Goal: Task Accomplishment & Management: Manage account settings

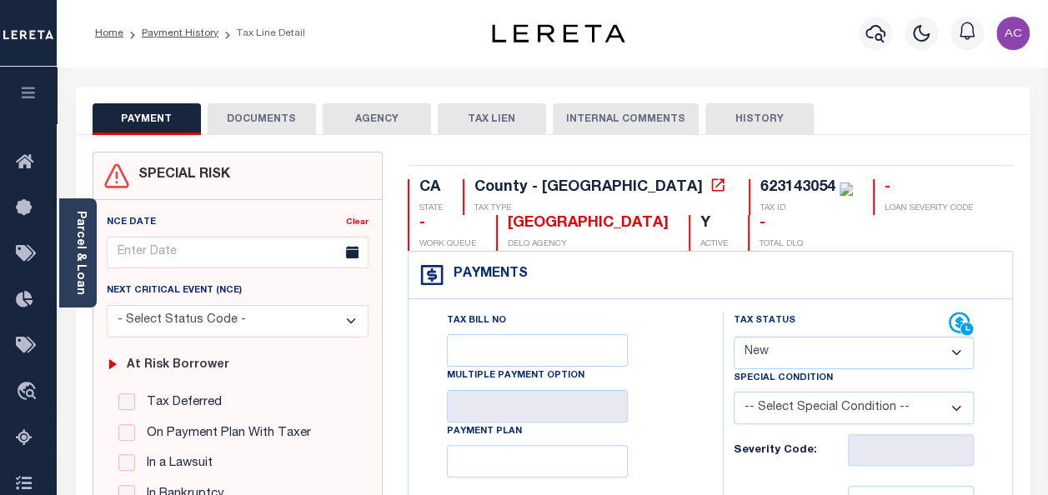
click at [784, 338] on select "- Select Status Code - Open Due/Unpaid Paid Incomplete No Tax Due Internal Refu…" at bounding box center [854, 353] width 240 height 33
select select "NTX"
click at [734, 337] on select "- Select Status Code - Open Due/Unpaid Paid Incomplete No Tax Due Internal Refu…" at bounding box center [854, 353] width 240 height 33
type input "[DATE]"
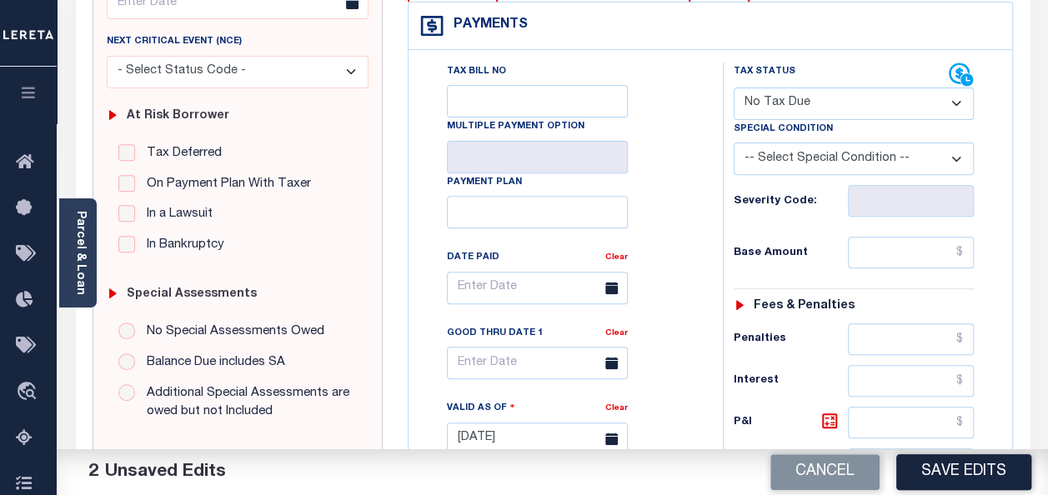
scroll to position [250, 0]
click at [895, 247] on input "text" at bounding box center [911, 252] width 126 height 32
type input "$0.00"
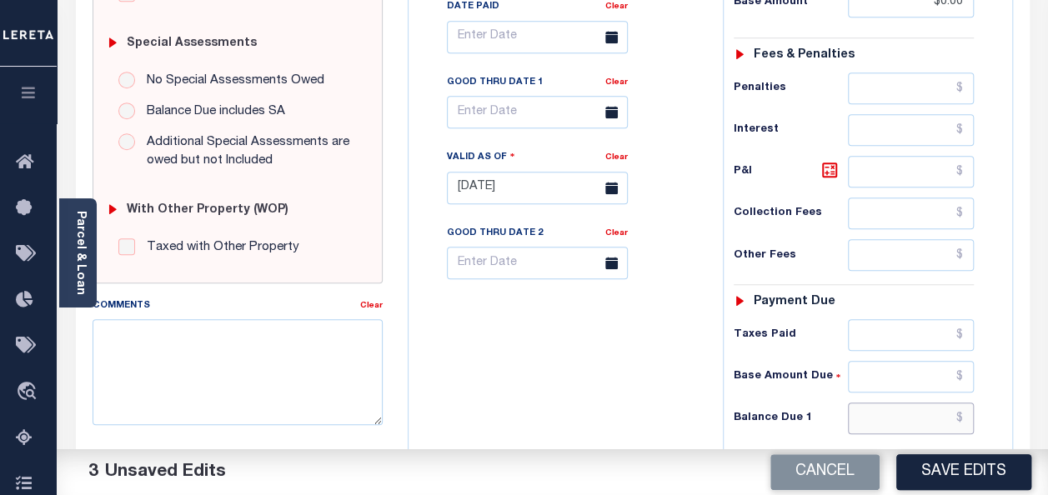
click at [886, 419] on input "text" at bounding box center [911, 419] width 126 height 32
click at [193, 378] on textarea "Comments" at bounding box center [238, 371] width 290 height 105
type input "$0.00"
paste textarea "Taxes were due prior to the loan boarding – No Liability-AC"
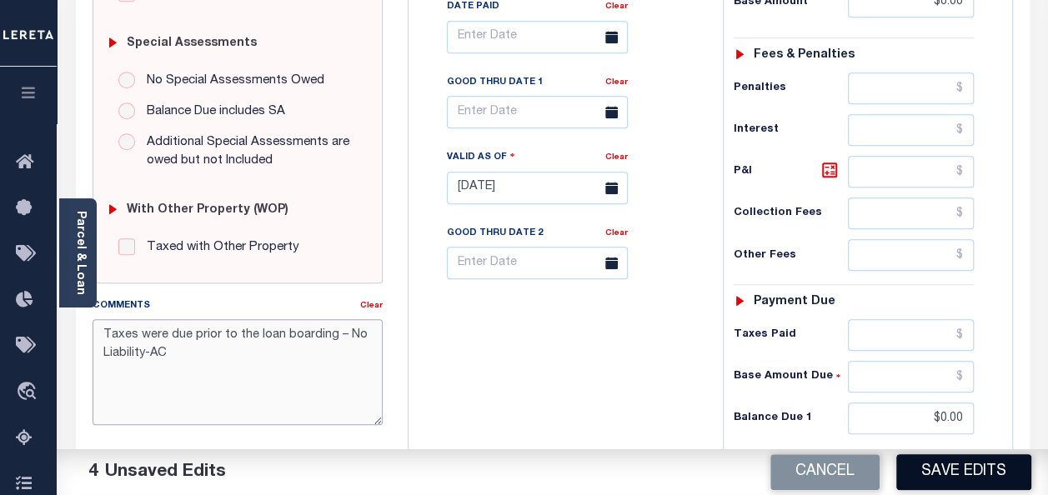
type textarea "Taxes were due prior to the loan boarding – No Liability-AC"
click at [985, 473] on button "Save Edits" at bounding box center [963, 472] width 135 height 36
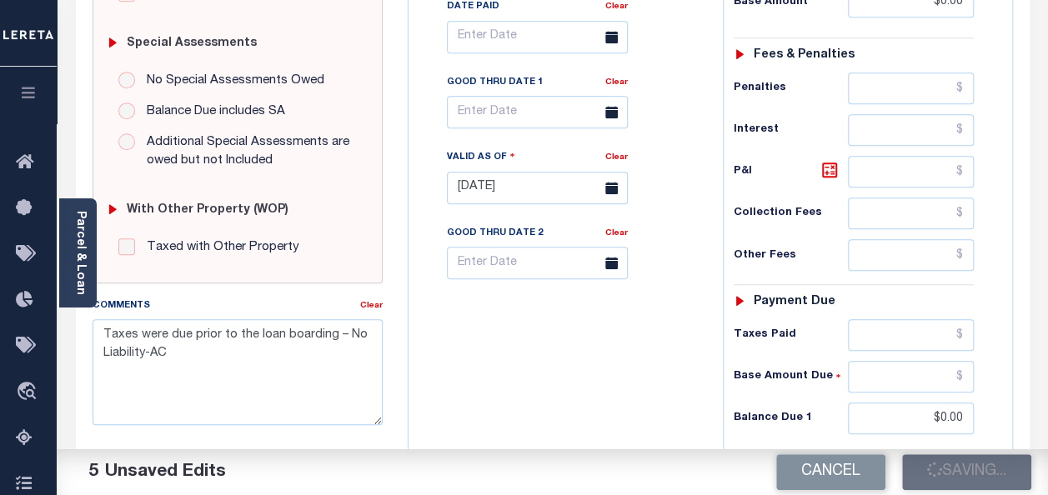
checkbox input "false"
type input "$0"
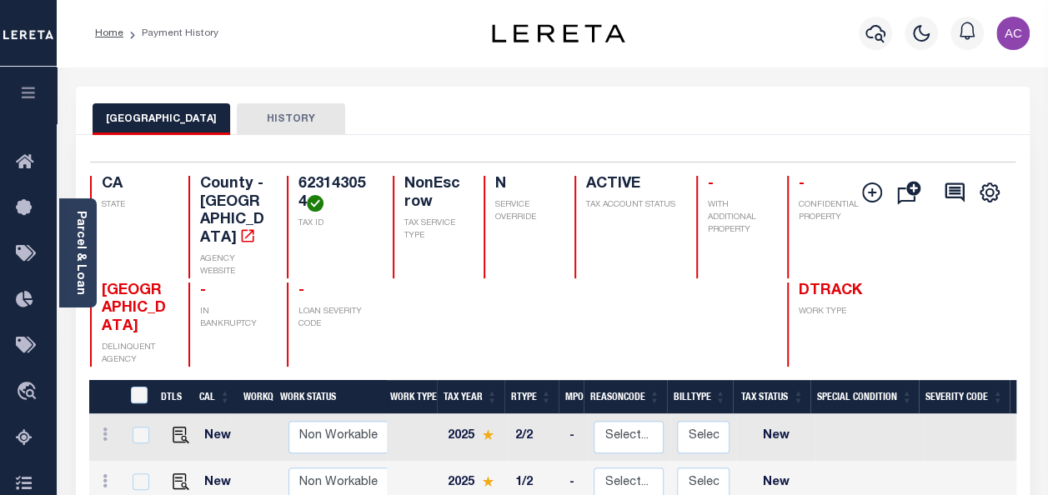
scroll to position [250, 0]
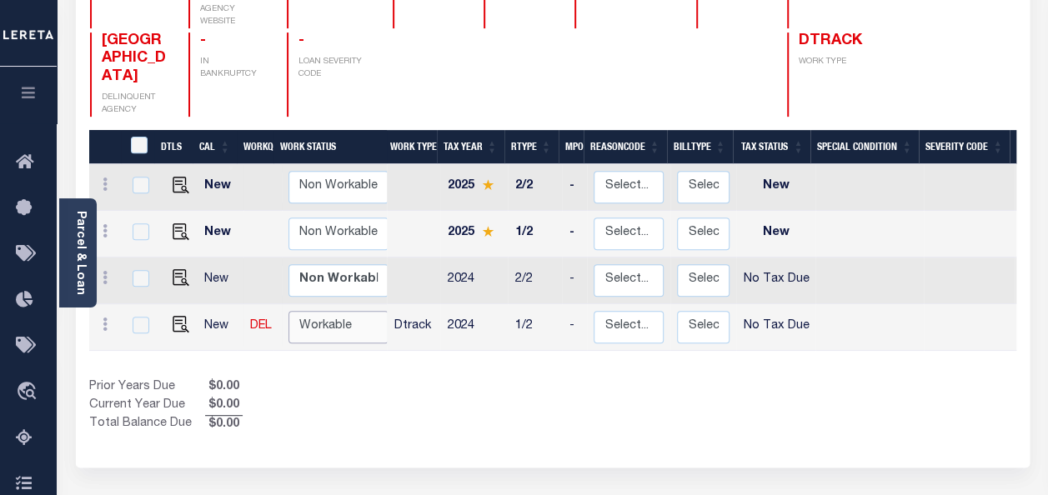
click at [326, 311] on select "Non Workable Workable" at bounding box center [338, 327] width 100 height 33
checkbox input "true"
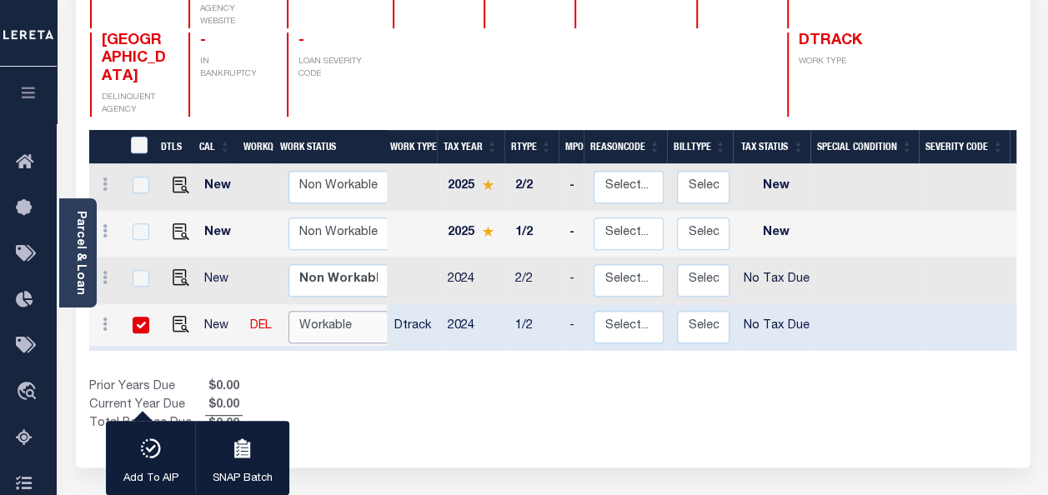
select select "true"
click at [288, 311] on select "Non Workable Workable" at bounding box center [338, 327] width 100 height 33
checkbox input "false"
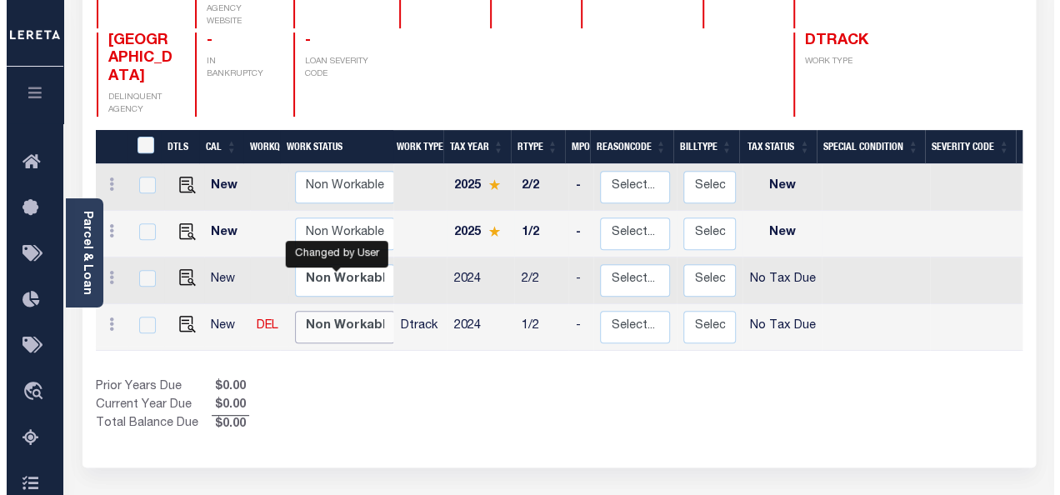
scroll to position [0, 0]
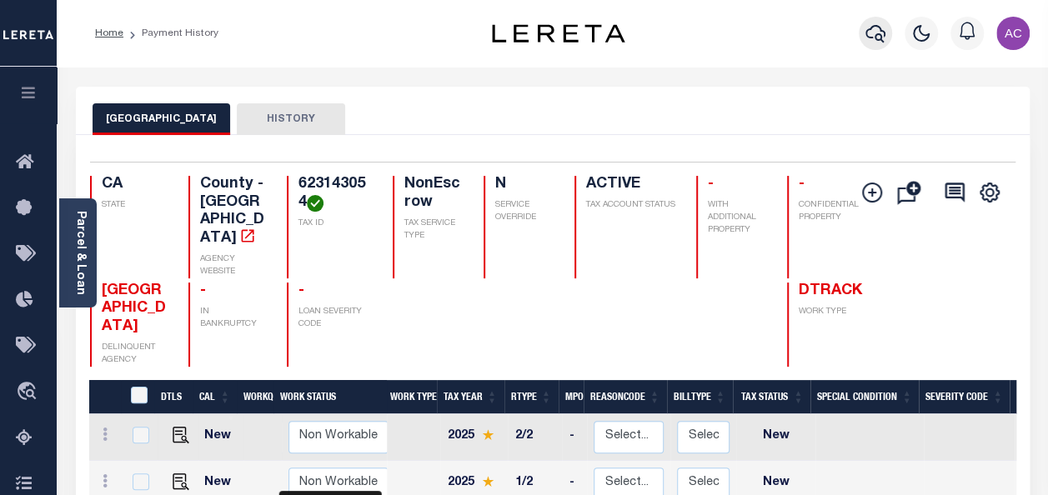
click at [869, 35] on icon "button" at bounding box center [875, 33] width 20 height 20
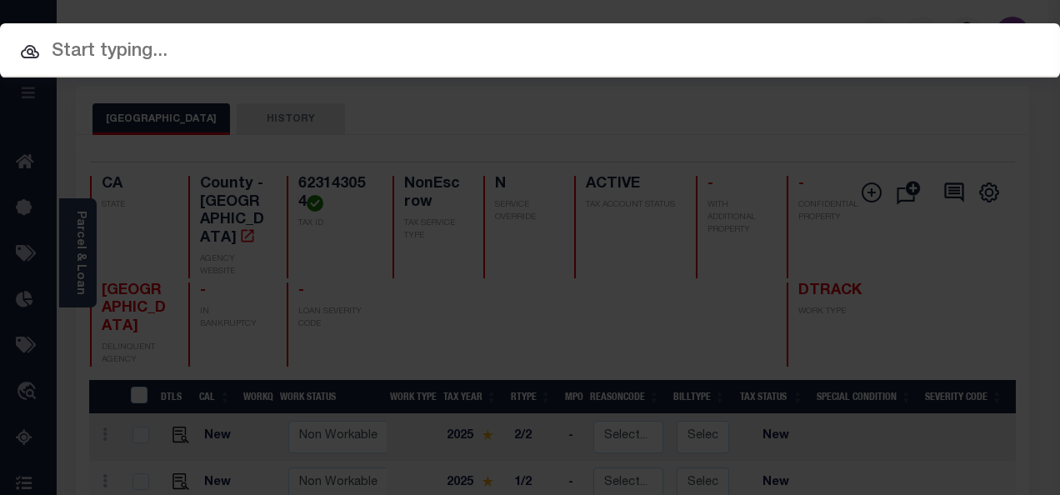
paste input "7097619109 632050024"
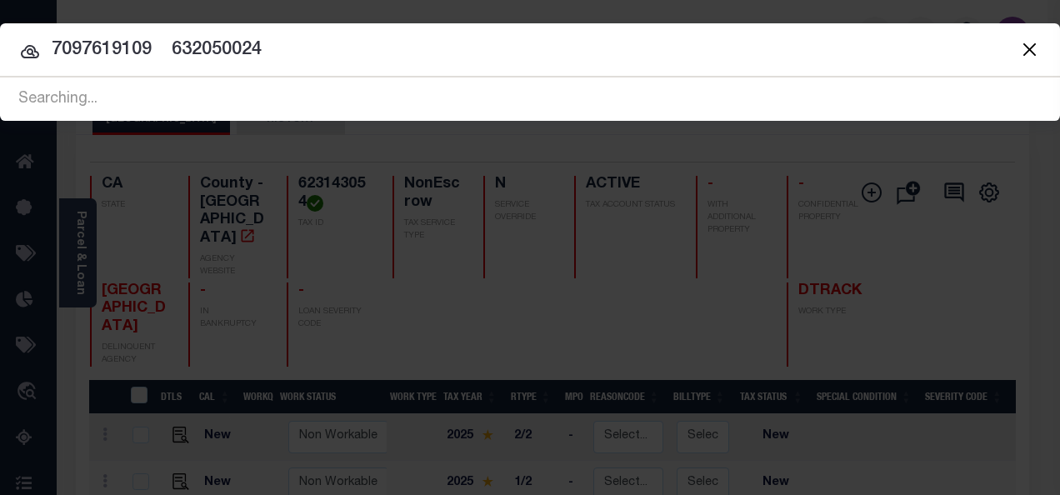
drag, startPoint x: 153, startPoint y: 47, endPoint x: 358, endPoint y: 46, distance: 205.1
click at [358, 46] on input "7097619109 632050024" at bounding box center [530, 50] width 1060 height 29
click at [18, 42] on input "7097619109" at bounding box center [530, 50] width 1060 height 29
type input "7097619109"
click at [33, 50] on icon at bounding box center [30, 52] width 20 height 20
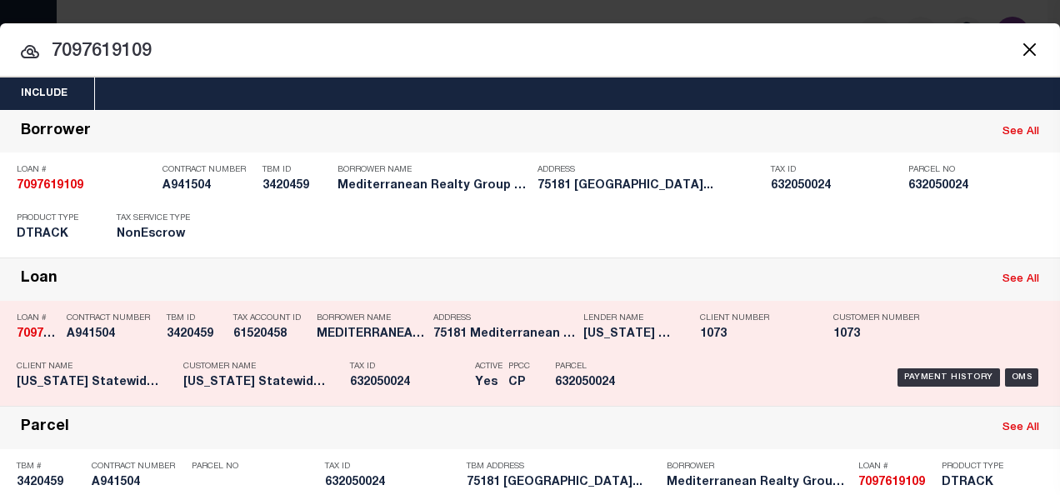
click at [425, 348] on div "Address 75181 Mediterranean Palm Desert..." at bounding box center [496, 329] width 150 height 48
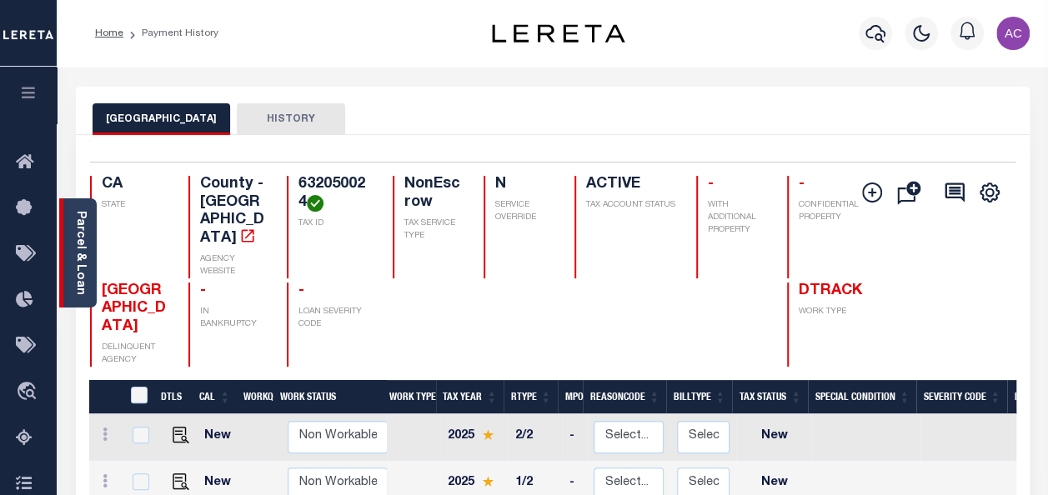
click at [93, 217] on div "Parcel & Loan" at bounding box center [78, 252] width 38 height 109
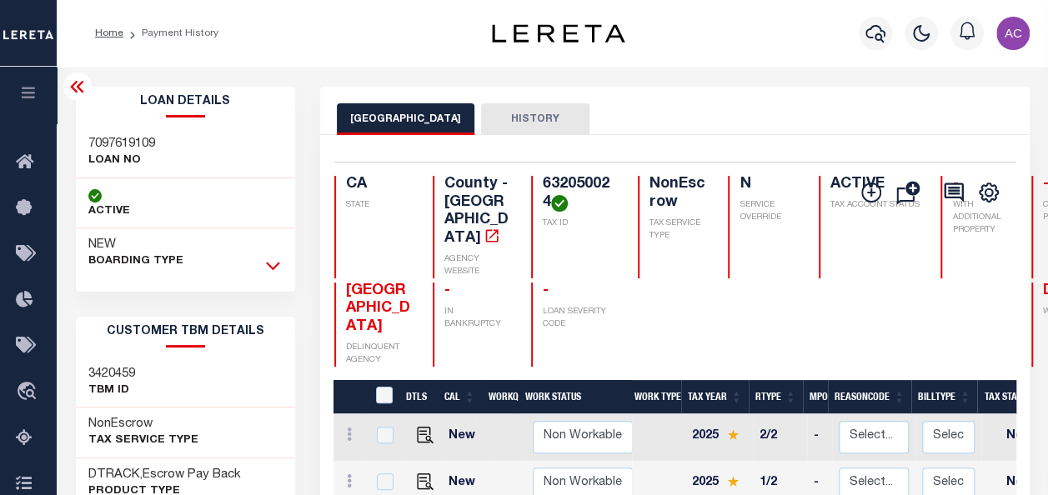
click at [268, 263] on icon at bounding box center [273, 266] width 14 height 18
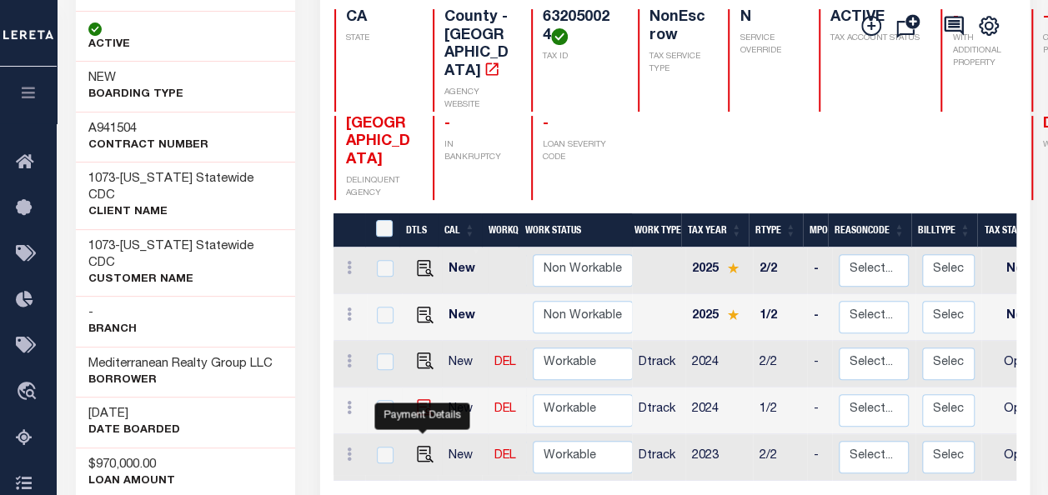
click at [421, 403] on img "" at bounding box center [425, 407] width 17 height 17
checkbox input "true"
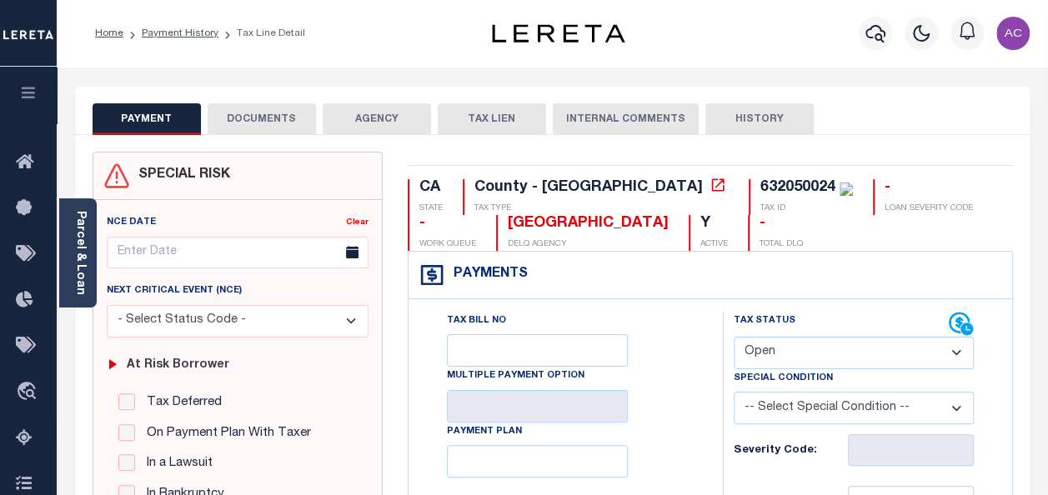
click at [772, 348] on select "- Select Status Code - Open Due/Unpaid Paid Incomplete No Tax Due Internal Refu…" at bounding box center [854, 353] width 240 height 33
select select "NTX"
click at [734, 337] on select "- Select Status Code - Open Due/Unpaid Paid Incomplete No Tax Due Internal Refu…" at bounding box center [854, 353] width 240 height 33
type input "[DATE]"
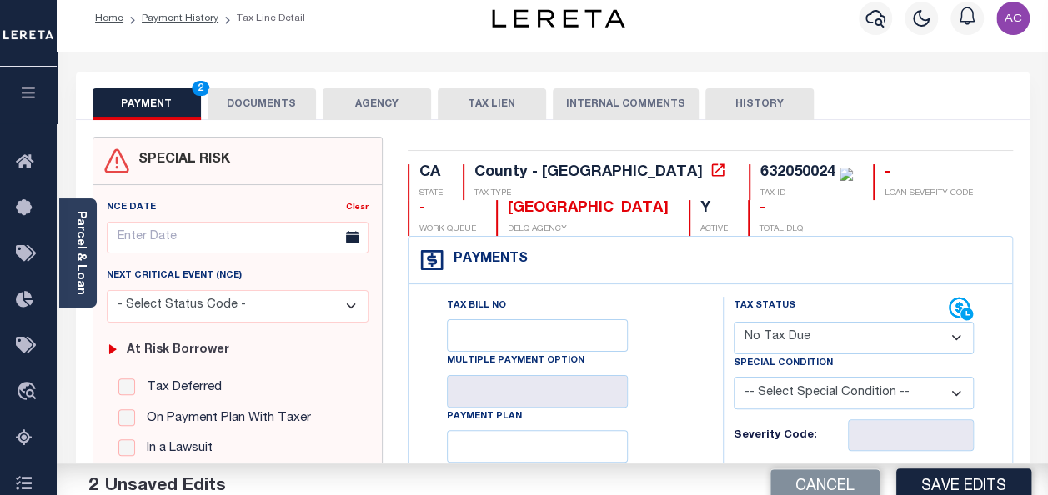
scroll to position [250, 0]
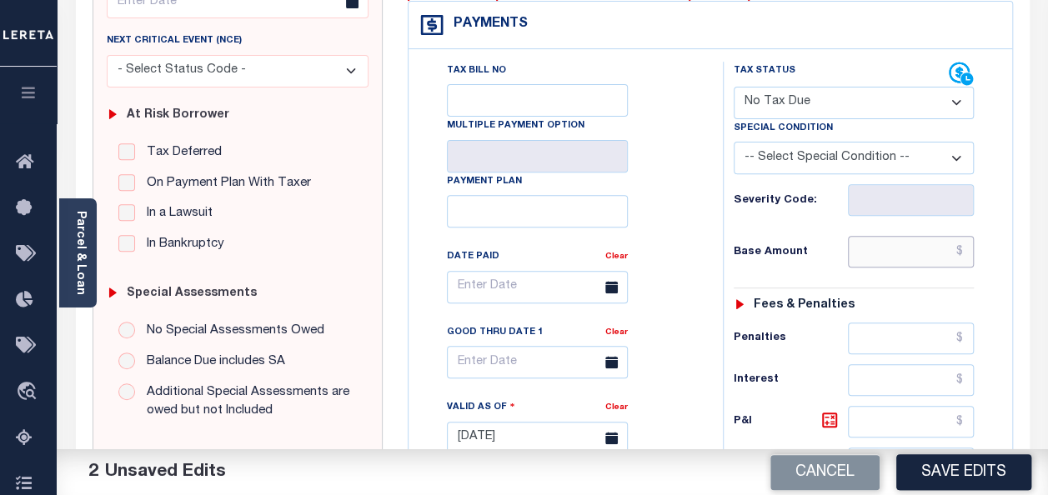
click at [890, 261] on input "text" at bounding box center [911, 252] width 126 height 32
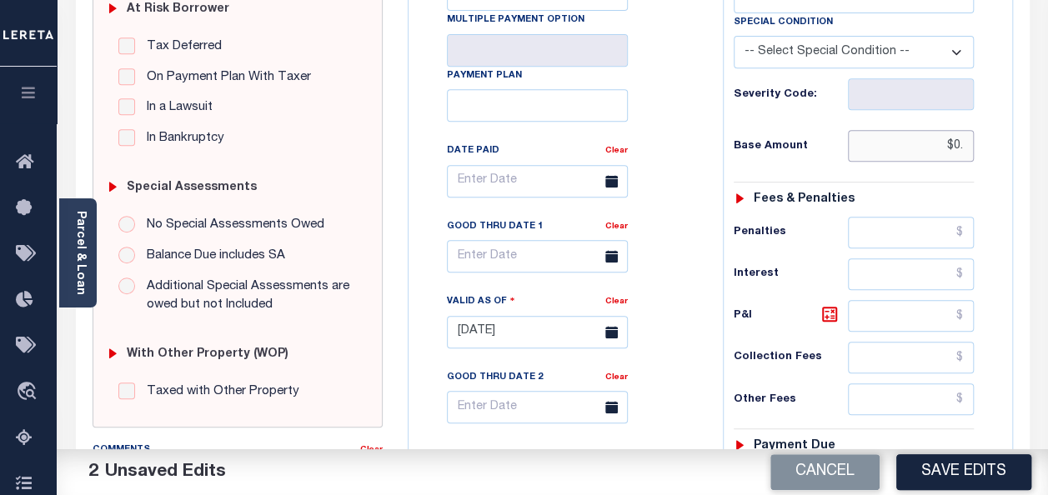
scroll to position [500, 0]
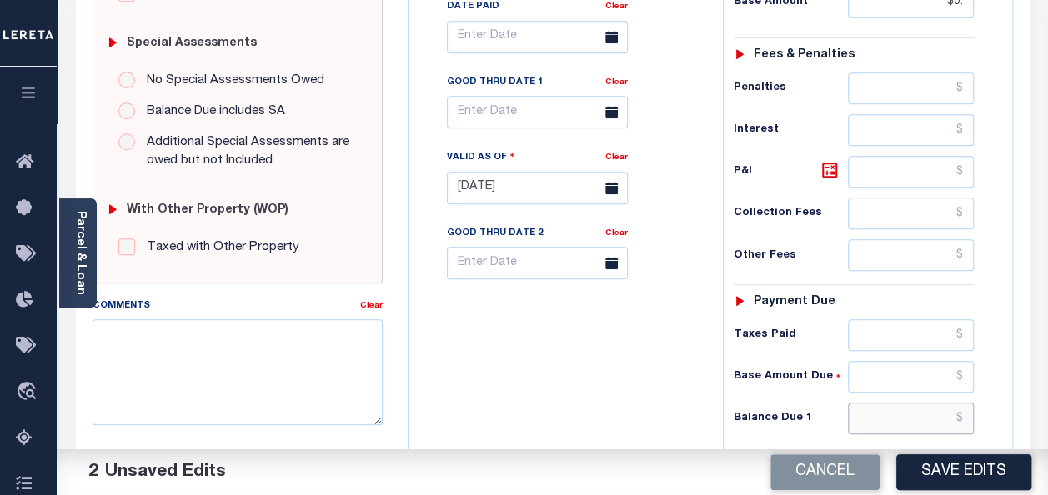
type input "$0.00"
click at [899, 410] on input "text" at bounding box center [911, 419] width 126 height 32
type input "$0.00"
click at [165, 376] on textarea "Comments" at bounding box center [238, 371] width 290 height 105
paste textarea "632050024"
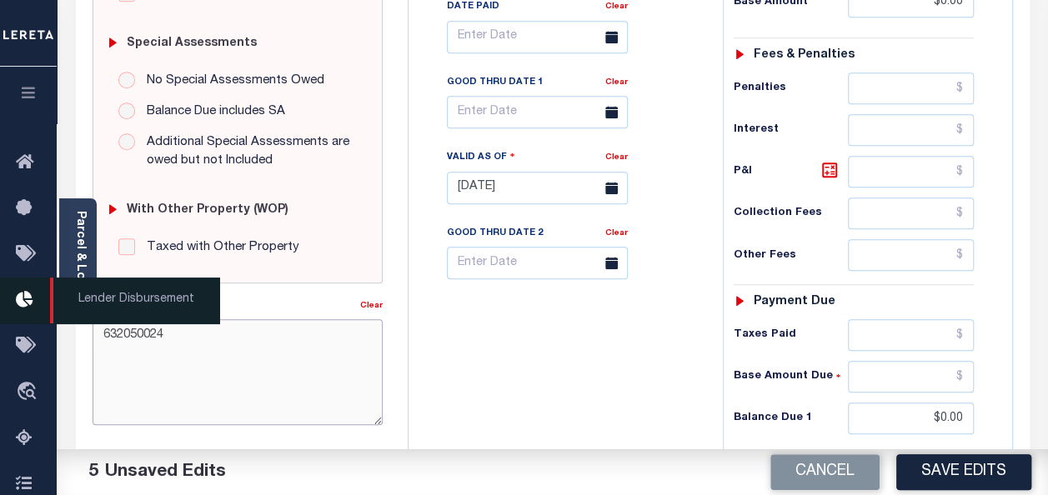
drag, startPoint x: 228, startPoint y: 341, endPoint x: 53, endPoint y: 295, distance: 181.8
click at [53, 295] on div "Home Payment History Tax Line Detail Profile Sign out" at bounding box center [524, 131] width 1048 height 1262
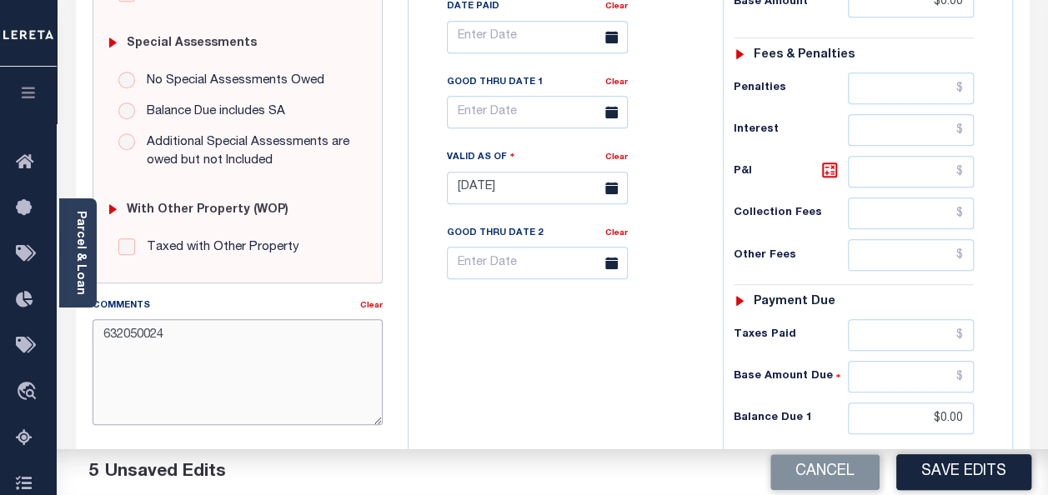
drag, startPoint x: 222, startPoint y: 345, endPoint x: 95, endPoint y: 326, distance: 128.1
click at [95, 326] on textarea "632050024" at bounding box center [238, 371] width 290 height 105
click at [258, 359] on textarea "632050024" at bounding box center [238, 371] width 290 height 105
click at [164, 334] on textarea "632050024" at bounding box center [238, 371] width 290 height 105
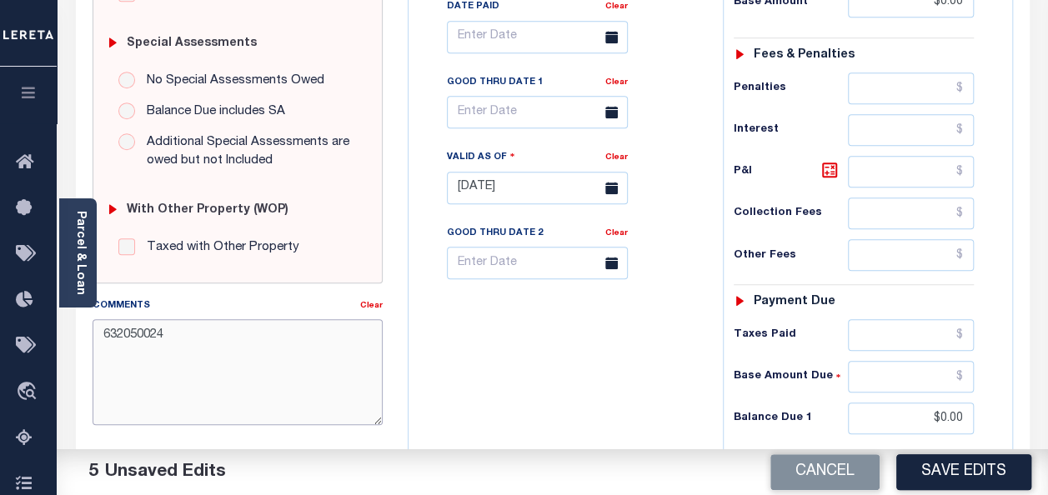
paste textarea "Taxes were due prior to the loan boarding – No Liability-AC"
click at [126, 330] on textarea "Taxes were due prior to the loan boarding – No Liability-AC" at bounding box center [238, 371] width 290 height 105
type textarea "Taxes were due prior to the loan boarding – No Liability-AC"
click at [957, 470] on button "Save Edits" at bounding box center [963, 472] width 135 height 36
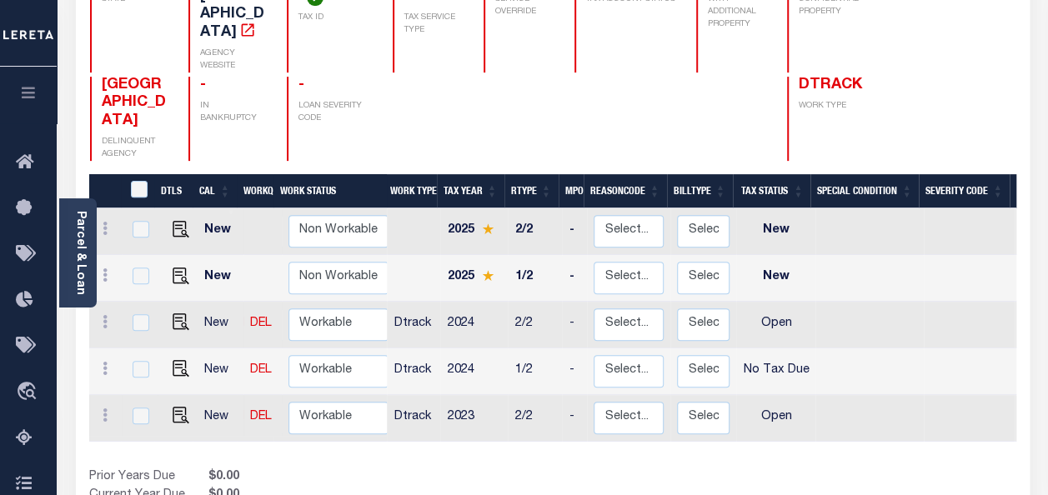
scroll to position [250, 0]
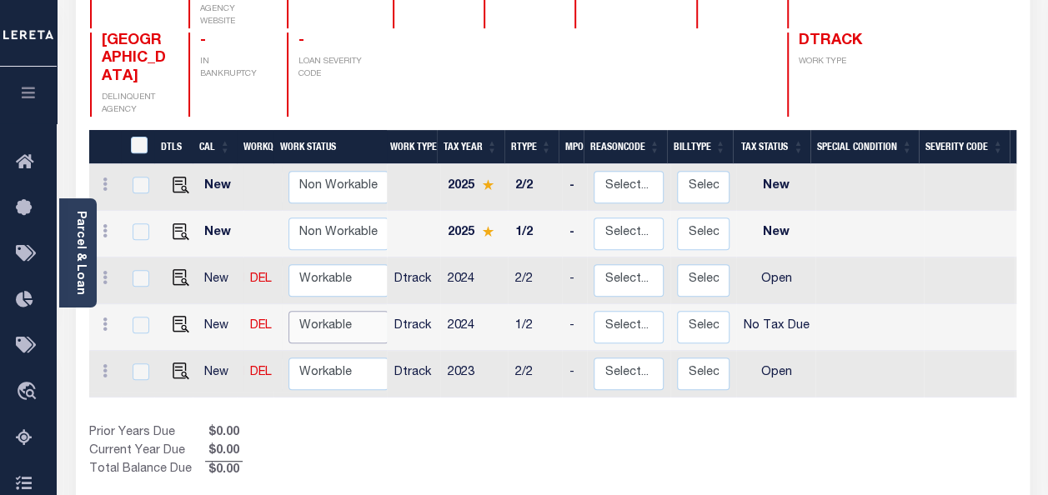
click at [334, 311] on select "Non Workable Workable" at bounding box center [338, 327] width 100 height 33
checkbox input "true"
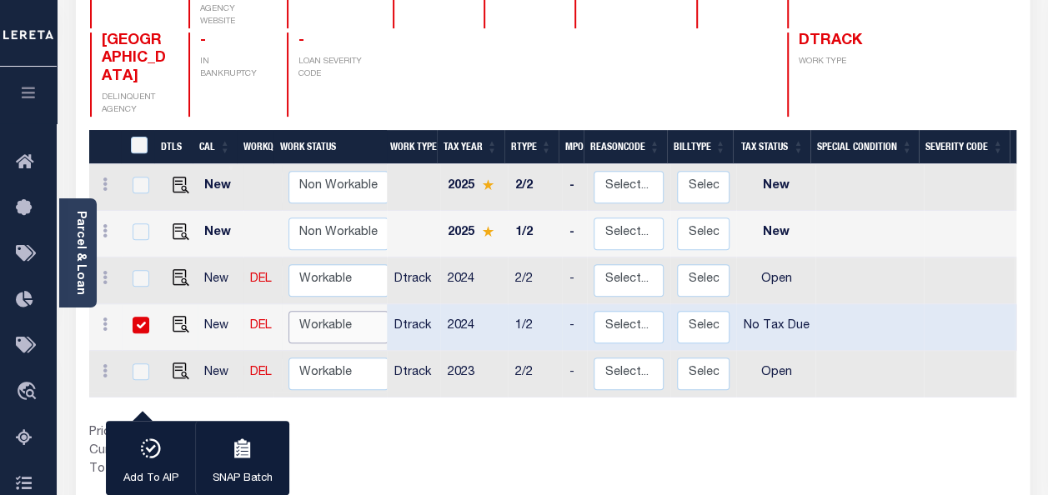
select select "true"
click at [288, 311] on select "Non Workable Workable" at bounding box center [338, 327] width 100 height 33
checkbox input "false"
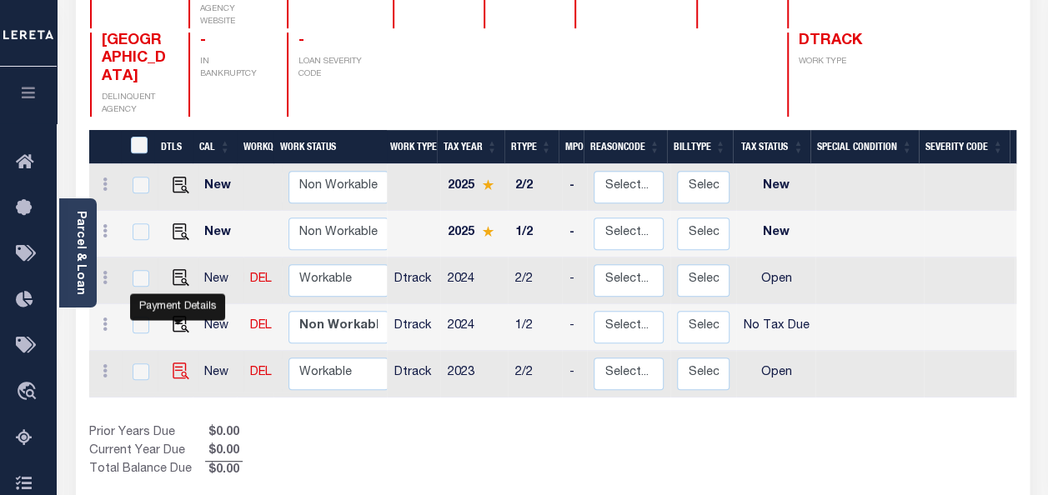
click at [178, 363] on img "" at bounding box center [181, 371] width 17 height 17
checkbox input "true"
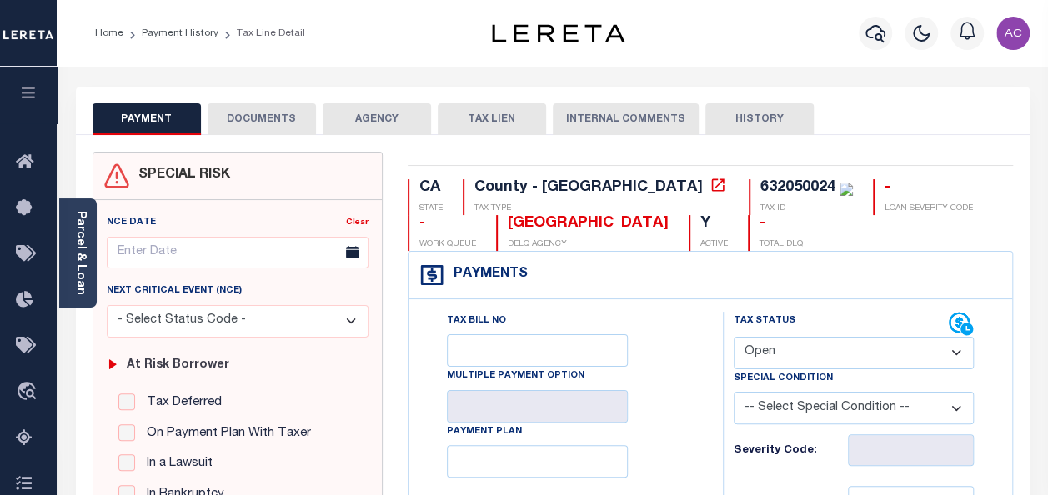
click at [793, 362] on select "- Select Status Code - Open Due/Unpaid Paid Incomplete No Tax Due Internal Refu…" at bounding box center [854, 353] width 240 height 33
select select "NTX"
click at [734, 337] on select "- Select Status Code - Open Due/Unpaid Paid Incomplete No Tax Due Internal Refu…" at bounding box center [854, 353] width 240 height 33
type input "10/14/2025"
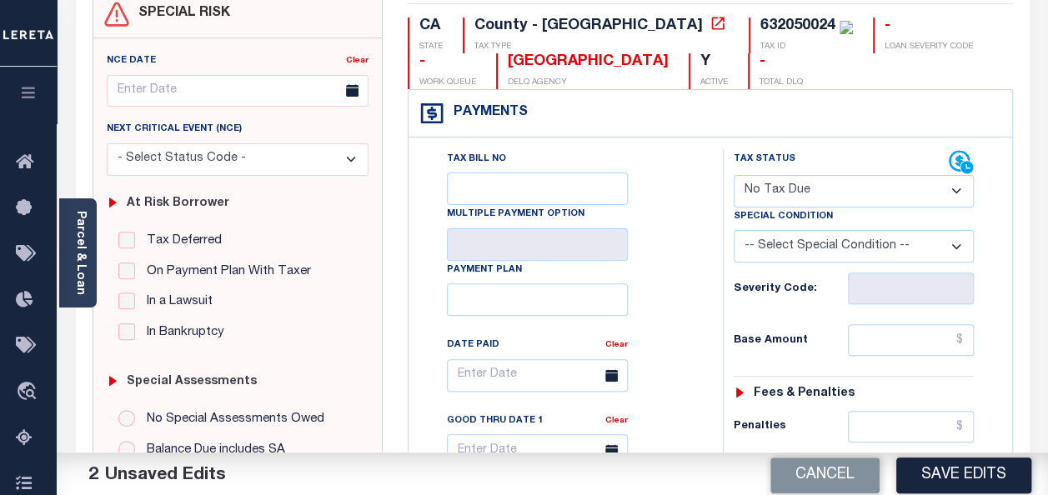
scroll to position [250, 0]
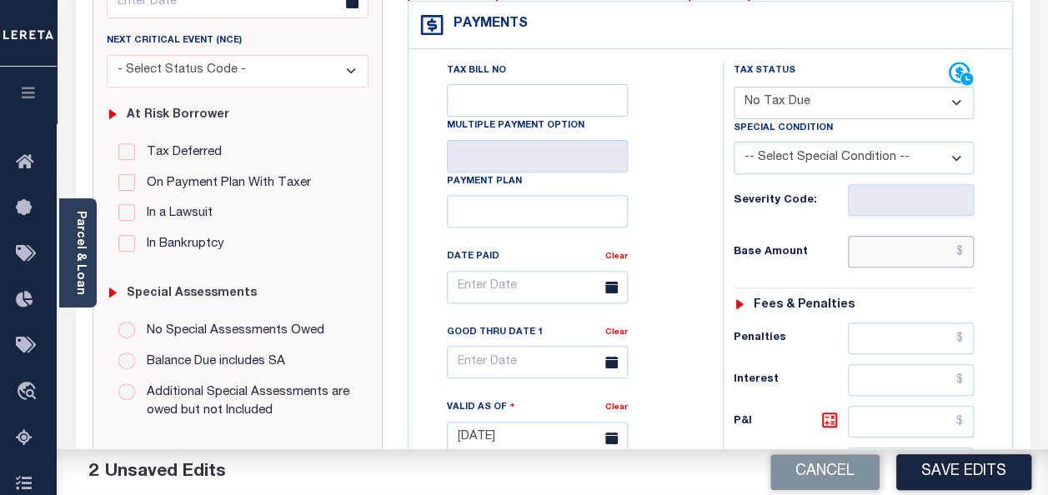
click at [880, 243] on input "text" at bounding box center [911, 252] width 126 height 32
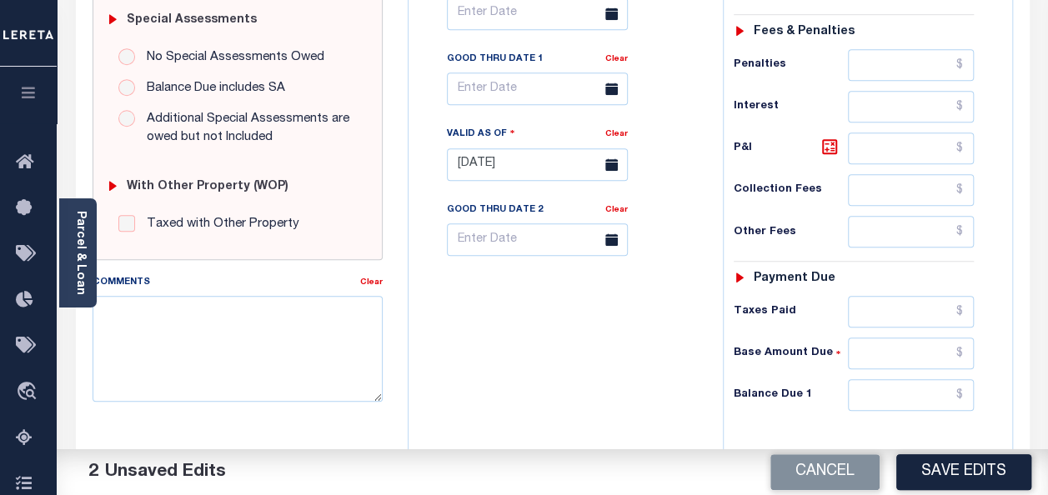
scroll to position [583, 0]
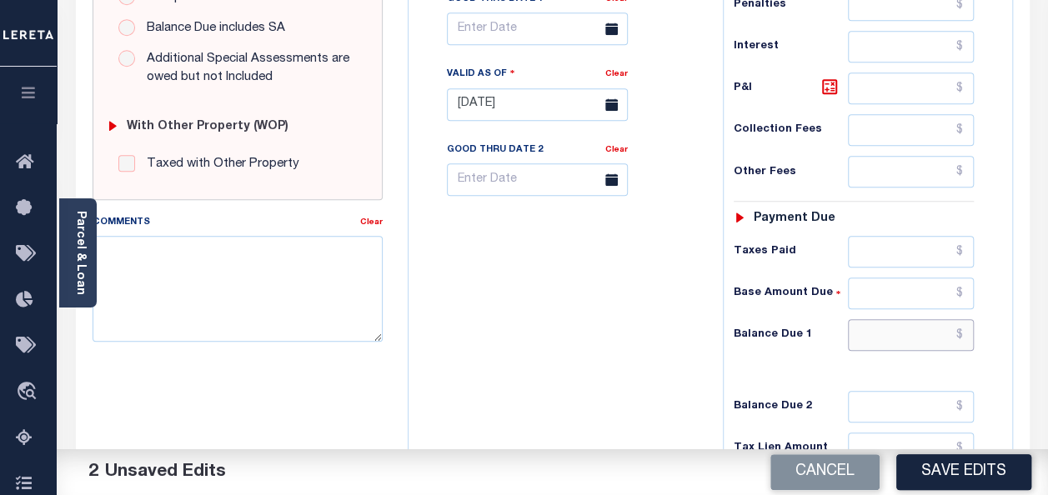
type input "$0.00"
click at [902, 322] on input "text" at bounding box center [911, 335] width 126 height 32
type input "$0.00"
click at [325, 280] on textarea "Comments" at bounding box center [238, 288] width 290 height 105
paste textarea "Taxes were due prior to the loan boarding – No Liability-AC"
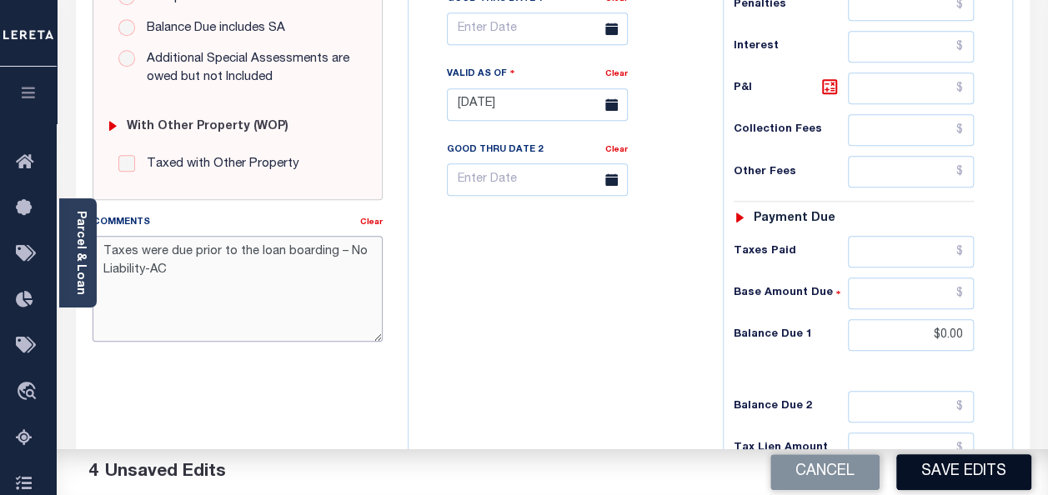
type textarea "Taxes were due prior to the loan boarding – No Liability-AC"
click at [947, 470] on button "Save Edits" at bounding box center [963, 472] width 135 height 36
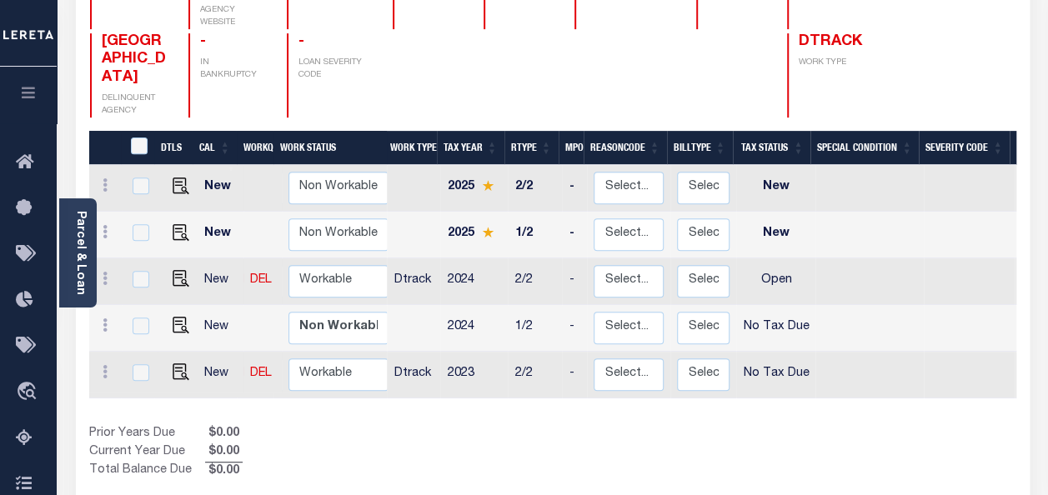
scroll to position [250, 0]
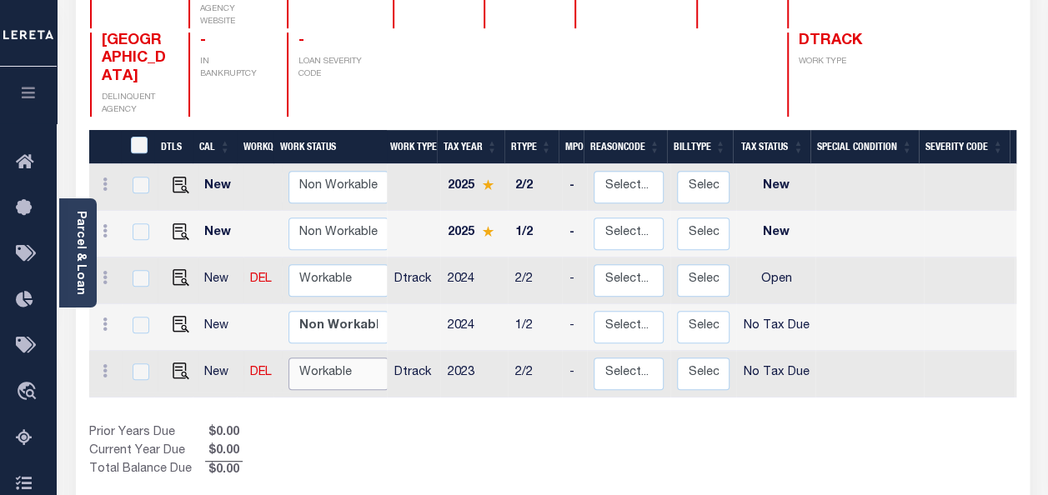
click at [315, 358] on select "Non Workable Workable" at bounding box center [338, 374] width 100 height 33
checkbox input "true"
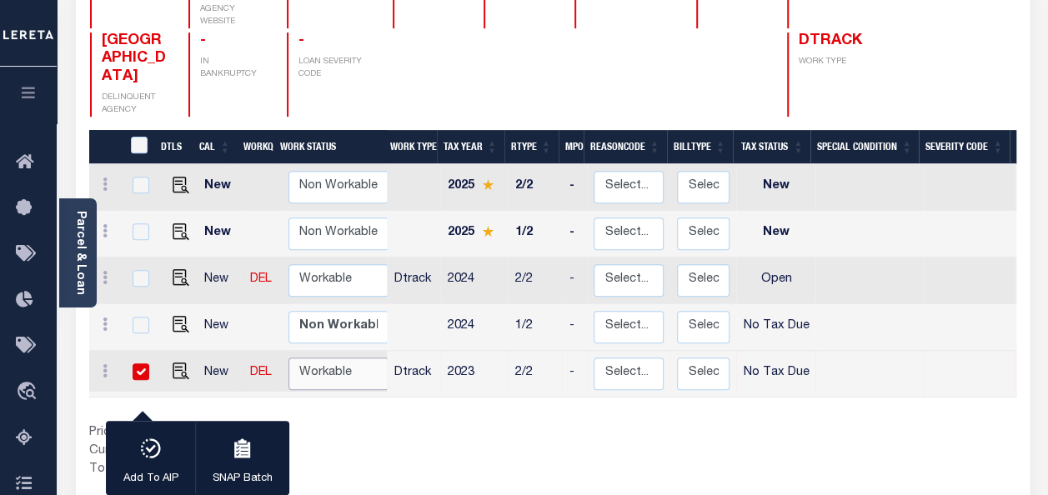
select select "true"
click at [288, 358] on select "Non Workable Workable" at bounding box center [338, 374] width 100 height 33
checkbox input "false"
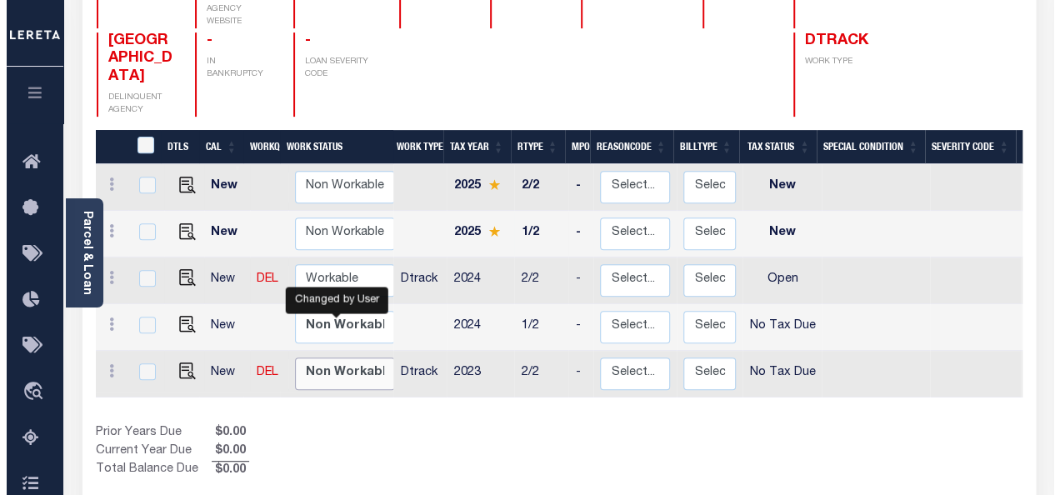
scroll to position [0, 0]
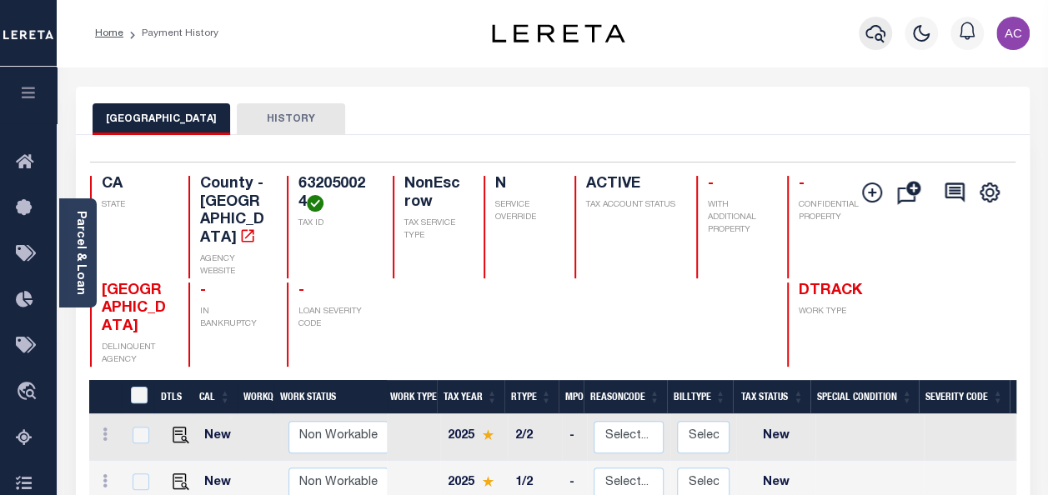
click at [872, 32] on icon "button" at bounding box center [875, 33] width 20 height 20
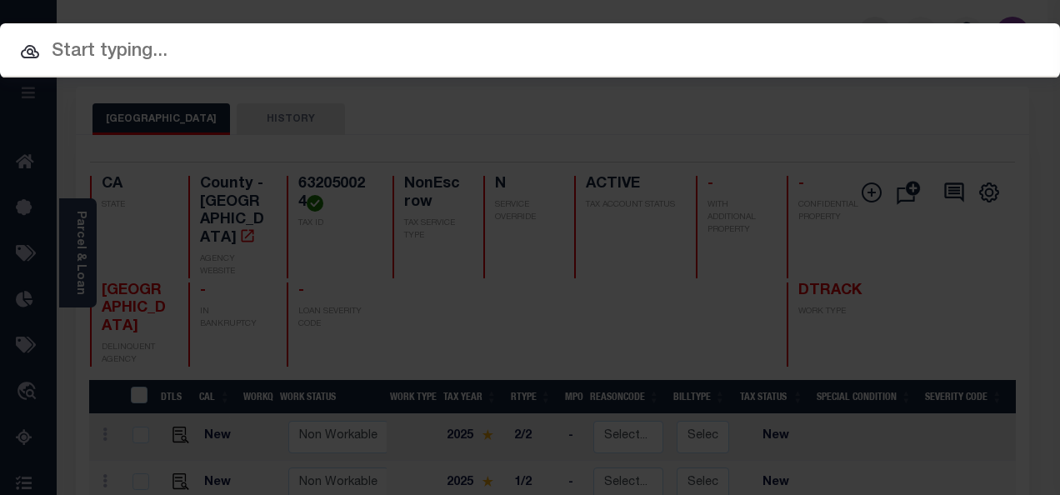
paste input "7455779101 640370003"
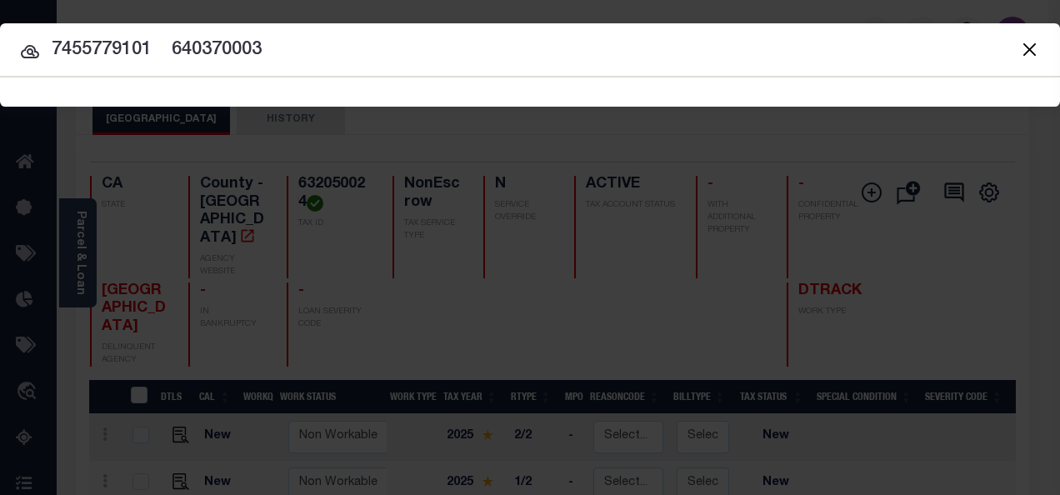
drag, startPoint x: 150, startPoint y: 47, endPoint x: 402, endPoint y: 58, distance: 252.0
click at [402, 58] on input "7455779101 640370003" at bounding box center [530, 50] width 1060 height 29
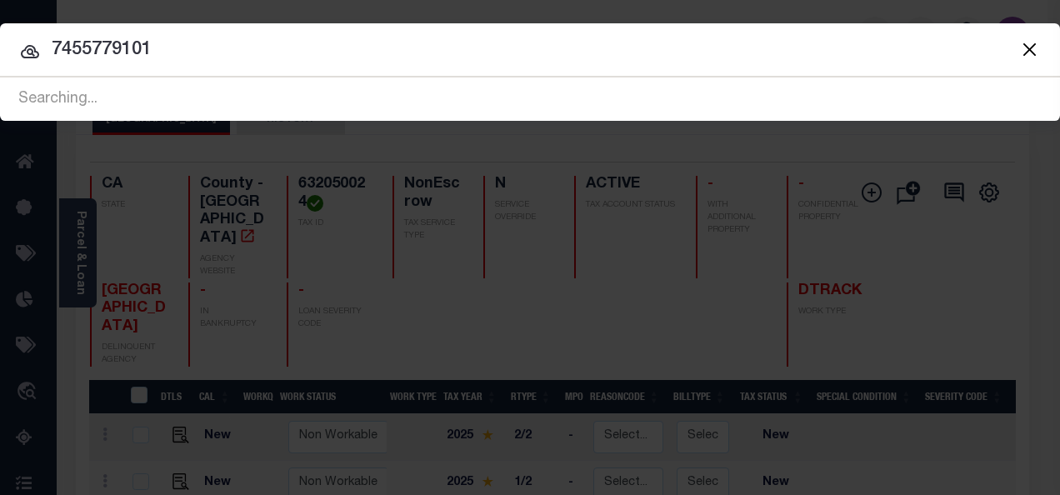
type input "7455779101"
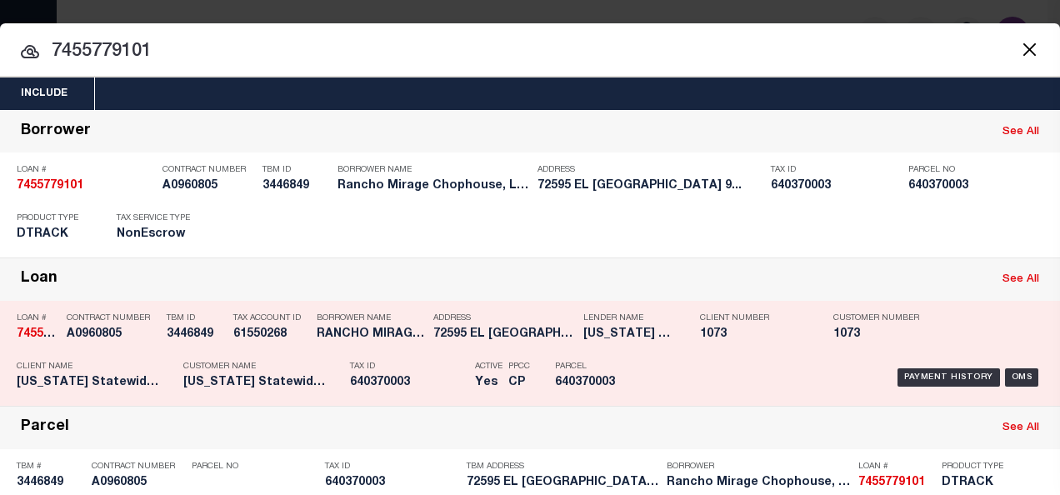
click at [473, 343] on div "Address 72595 EL PASEO PALM DESERT CA 9..." at bounding box center [504, 329] width 142 height 48
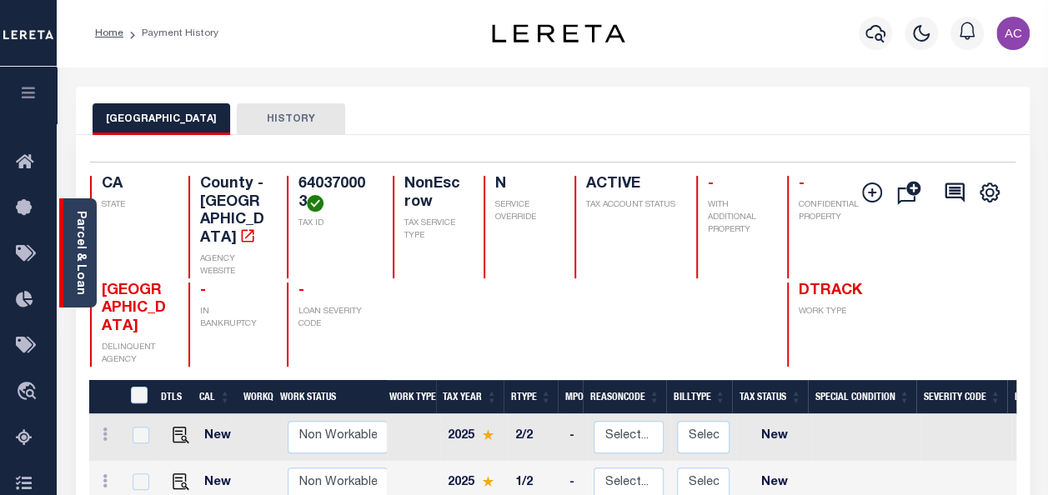
click at [91, 210] on div "Parcel & Loan" at bounding box center [78, 252] width 38 height 109
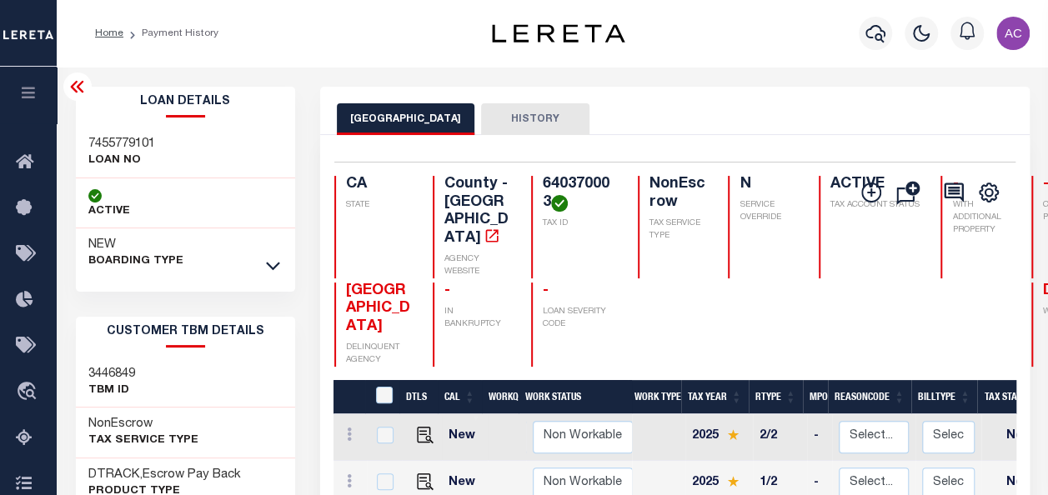
click at [264, 270] on div at bounding box center [272, 266] width 19 height 18
click at [267, 265] on icon at bounding box center [273, 266] width 14 height 18
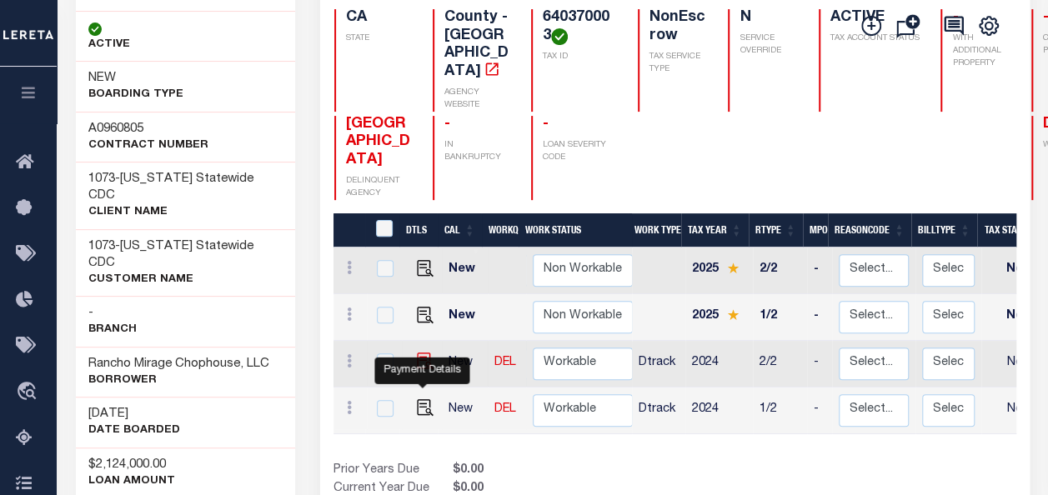
click at [427, 361] on img "" at bounding box center [425, 361] width 17 height 17
checkbox input "true"
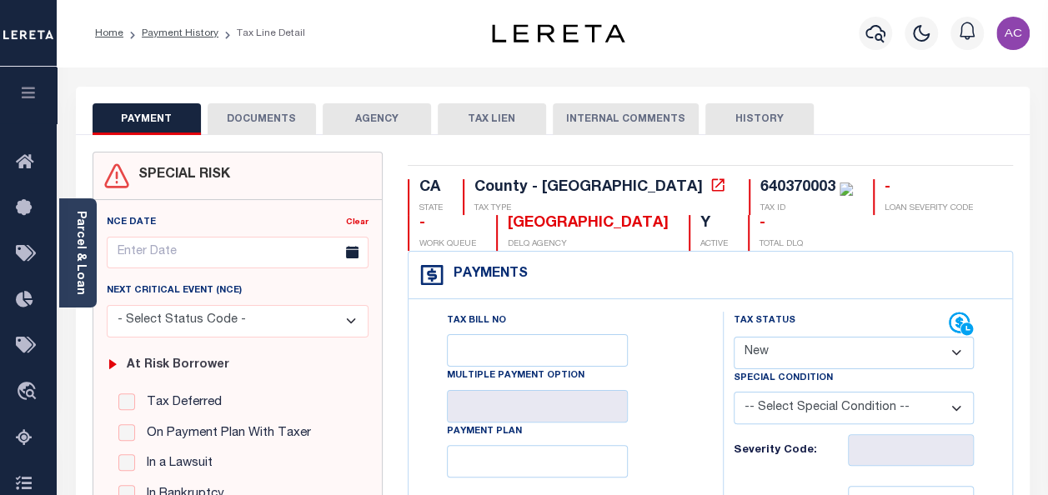
click at [829, 357] on select "- Select Status Code - Open Due/Unpaid Paid Incomplete No Tax Due Internal Refu…" at bounding box center [854, 353] width 240 height 33
select select "NTX"
click at [734, 337] on select "- Select Status Code - Open Due/Unpaid Paid Incomplete No Tax Due Internal Refu…" at bounding box center [854, 353] width 240 height 33
type input "[DATE]"
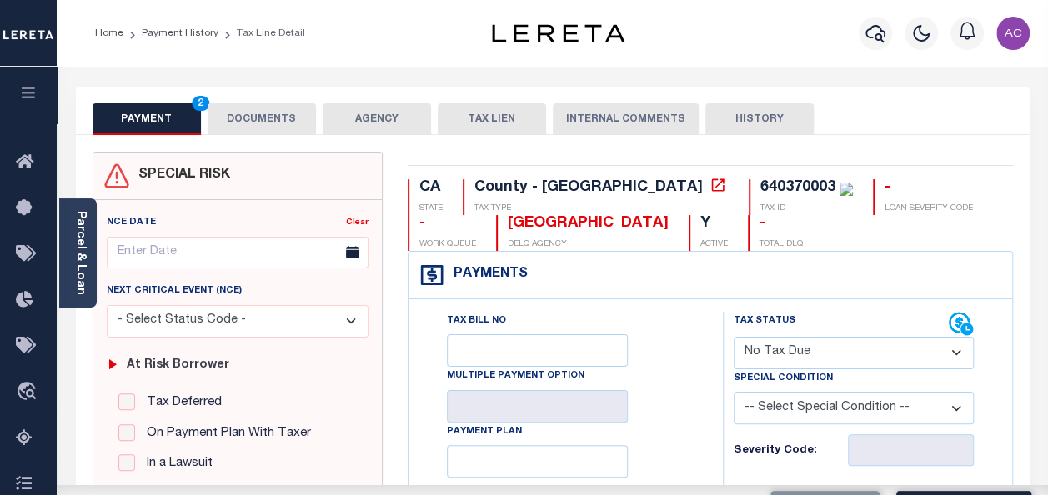
scroll to position [250, 0]
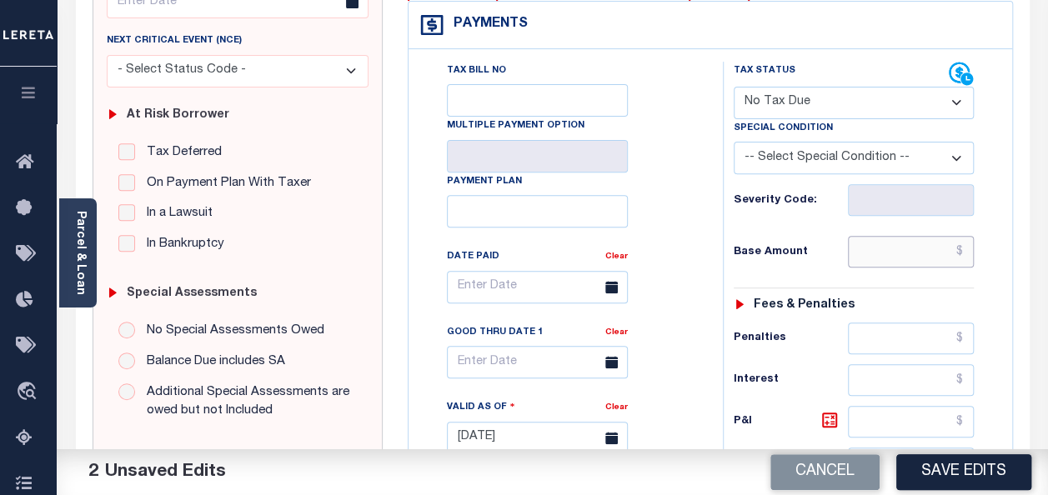
click at [887, 254] on input "text" at bounding box center [911, 252] width 126 height 32
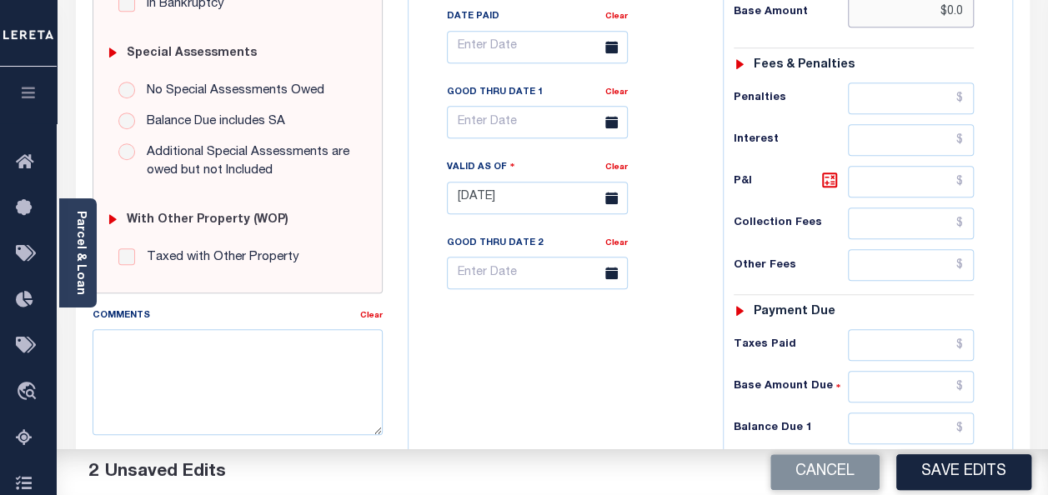
scroll to position [500, 0]
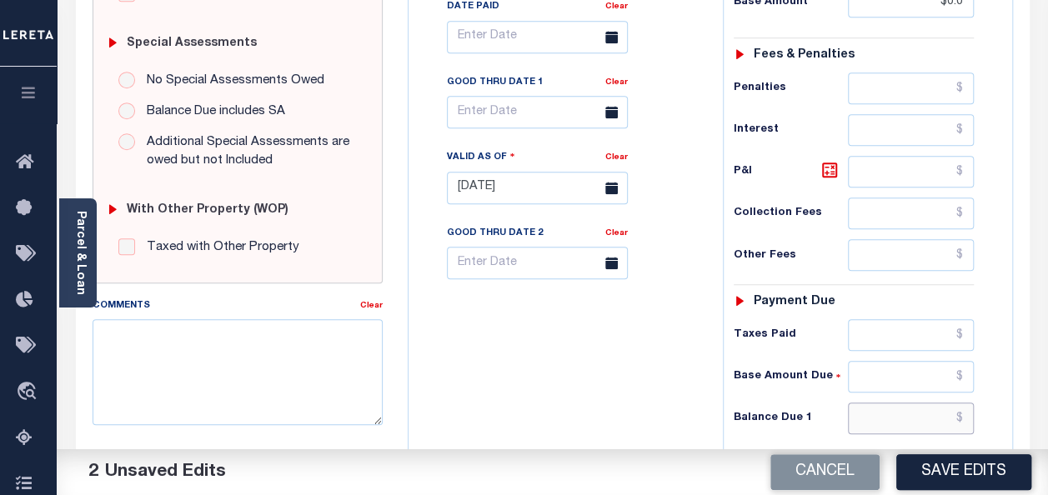
type input "$0.00"
click at [898, 403] on input "text" at bounding box center [911, 419] width 126 height 32
type input "$0.00"
click at [285, 364] on textarea "Comments" at bounding box center [238, 371] width 290 height 105
paste textarea "Taxes were due prior to the loan boarding – No Liability-AC"
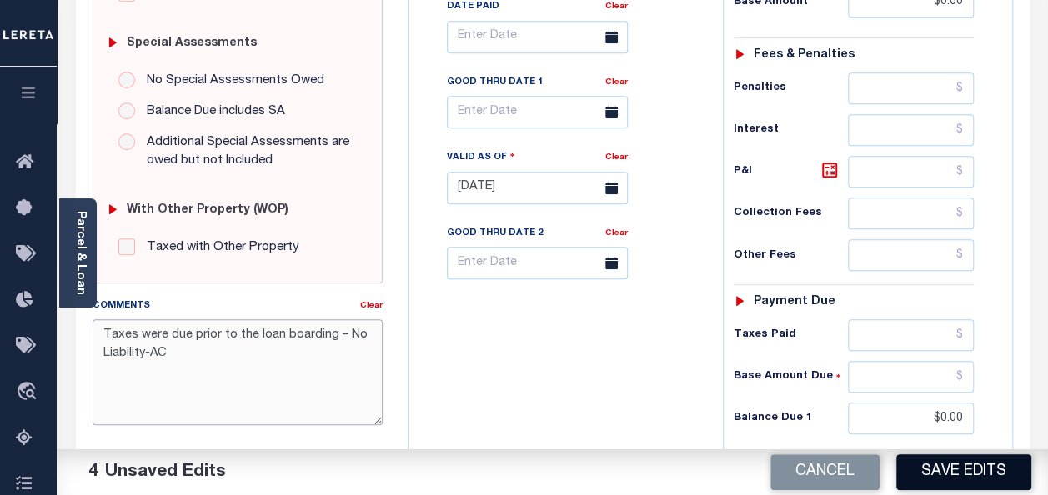
type textarea "Taxes were due prior to the loan boarding – No Liability-AC"
click at [989, 480] on button "Save Edits" at bounding box center [963, 472] width 135 height 36
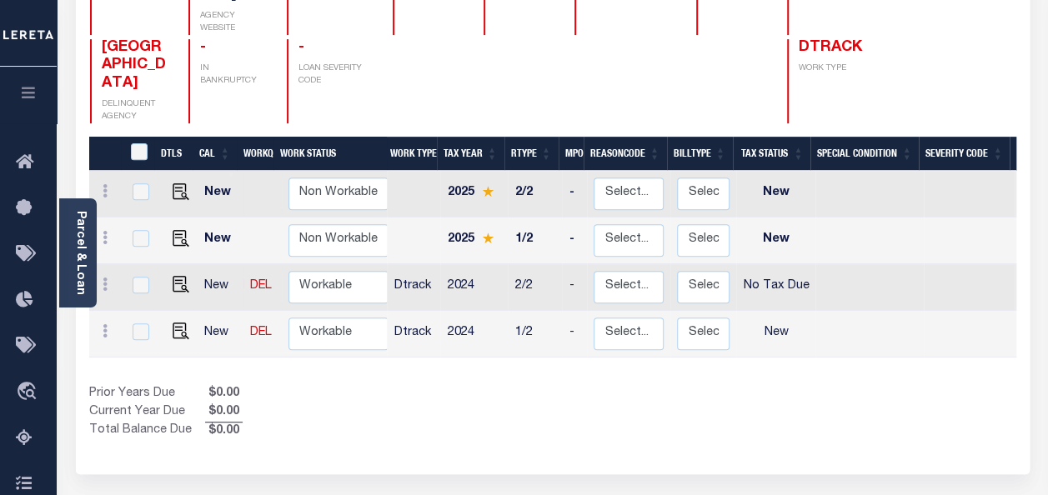
scroll to position [250, 0]
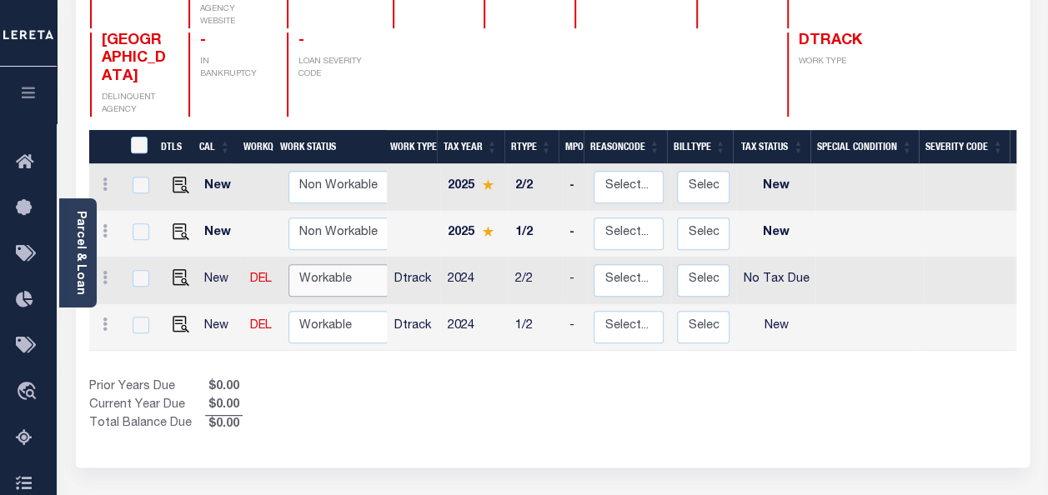
click at [317, 264] on select "Non Workable Workable" at bounding box center [338, 280] width 100 height 33
checkbox input "true"
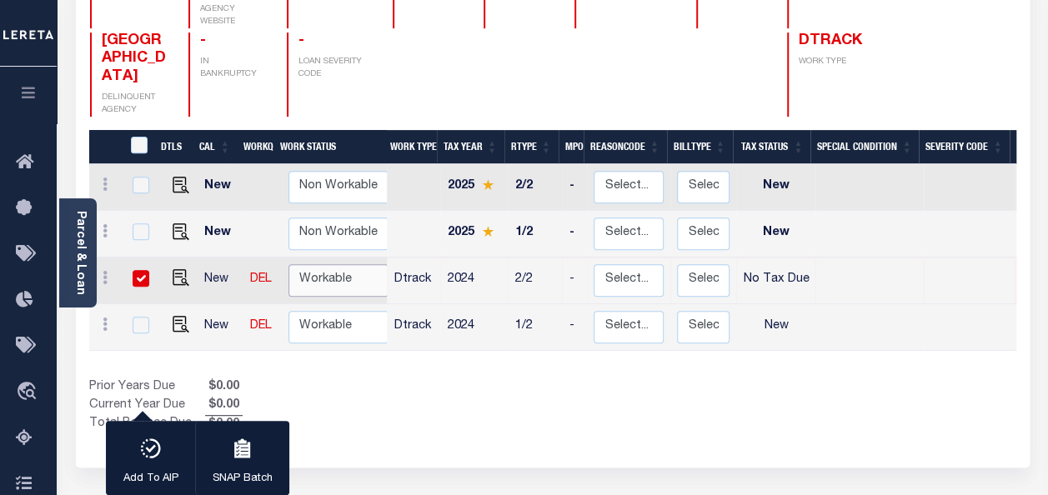
select select "true"
click at [288, 264] on select "Non Workable Workable" at bounding box center [338, 280] width 100 height 33
checkbox input "false"
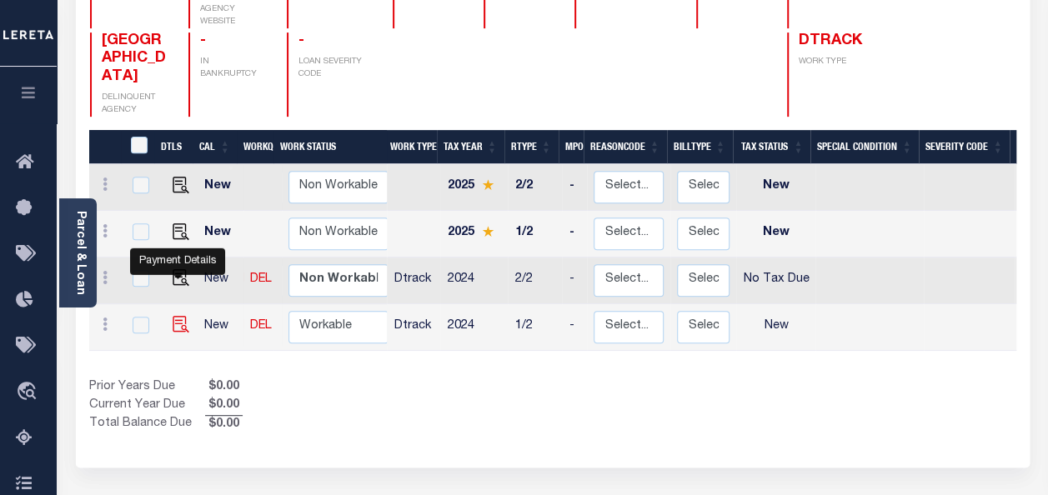
click at [173, 316] on img "" at bounding box center [181, 324] width 17 height 17
checkbox input "true"
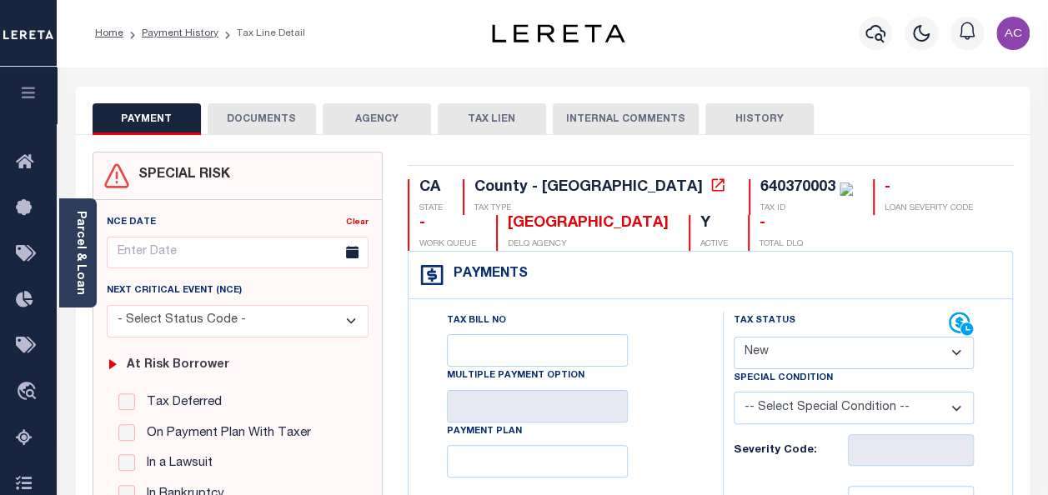
click at [807, 352] on select "- Select Status Code - Open Due/Unpaid Paid Incomplete No Tax Due Internal Refu…" at bounding box center [854, 353] width 240 height 33
select select "NTX"
click at [734, 337] on select "- Select Status Code - Open Due/Unpaid Paid Incomplete No Tax Due Internal Refu…" at bounding box center [854, 353] width 240 height 33
type input "[DATE]"
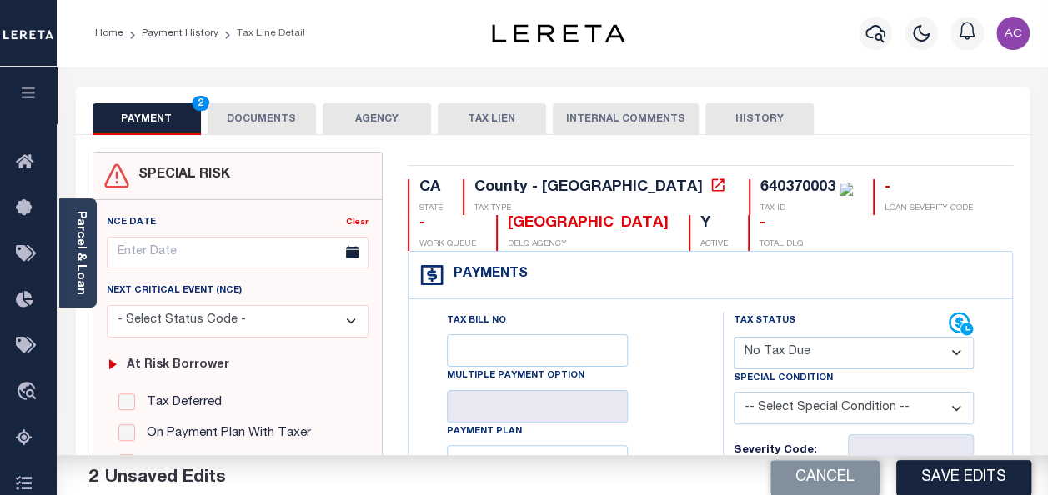
scroll to position [250, 0]
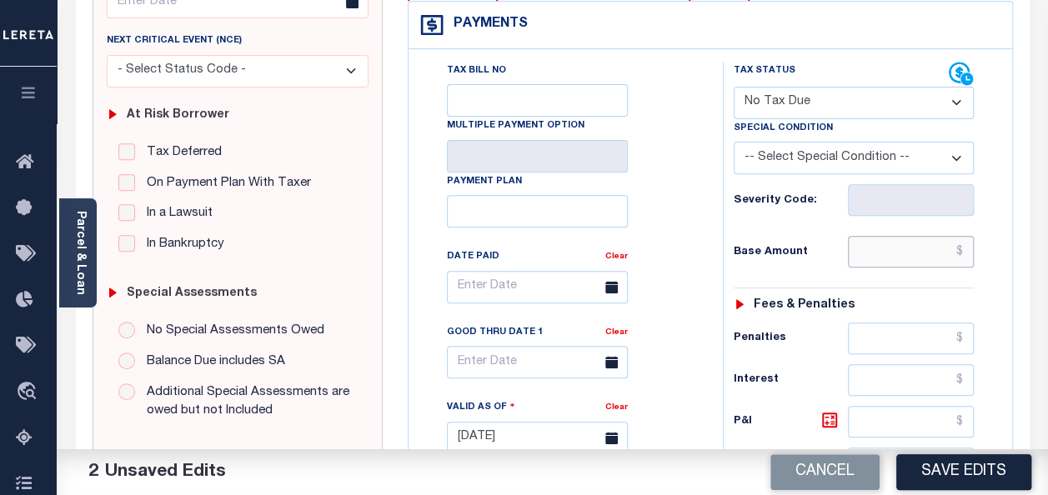
click at [874, 255] on input "text" at bounding box center [911, 252] width 126 height 32
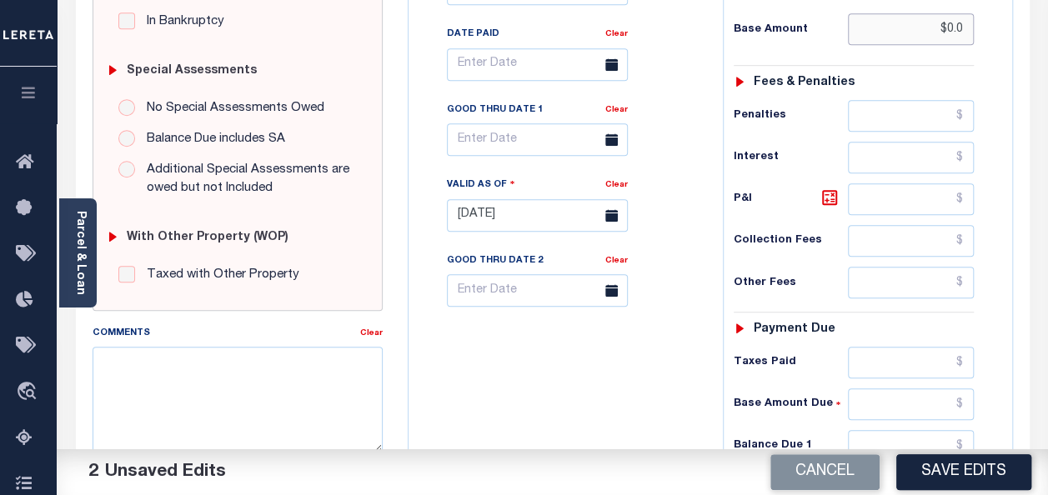
scroll to position [500, 0]
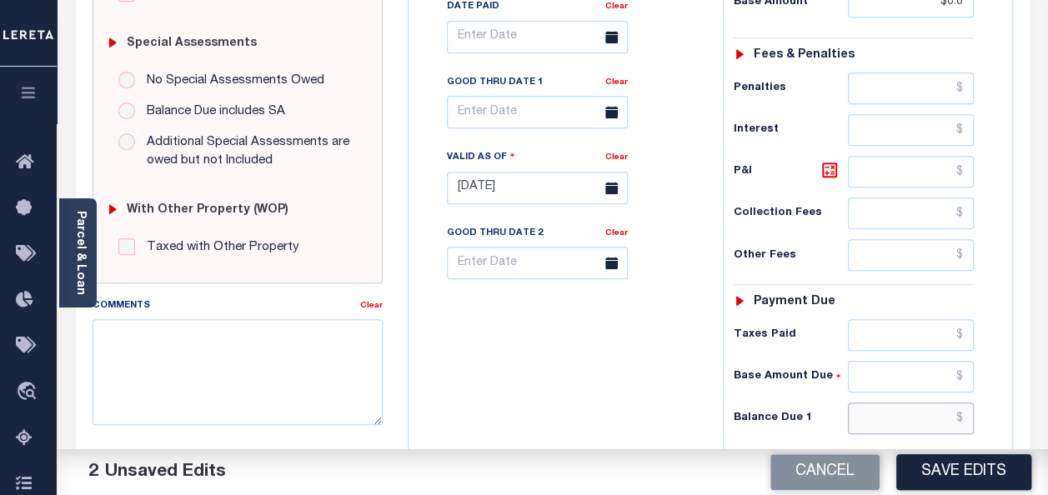
type input "$0.00"
click at [894, 414] on input "text" at bounding box center [911, 419] width 126 height 32
type input "$0.00"
click at [200, 338] on textarea "Comments" at bounding box center [238, 371] width 290 height 105
paste textarea "Taxes were due prior to the loan boarding – No Liability-AC"
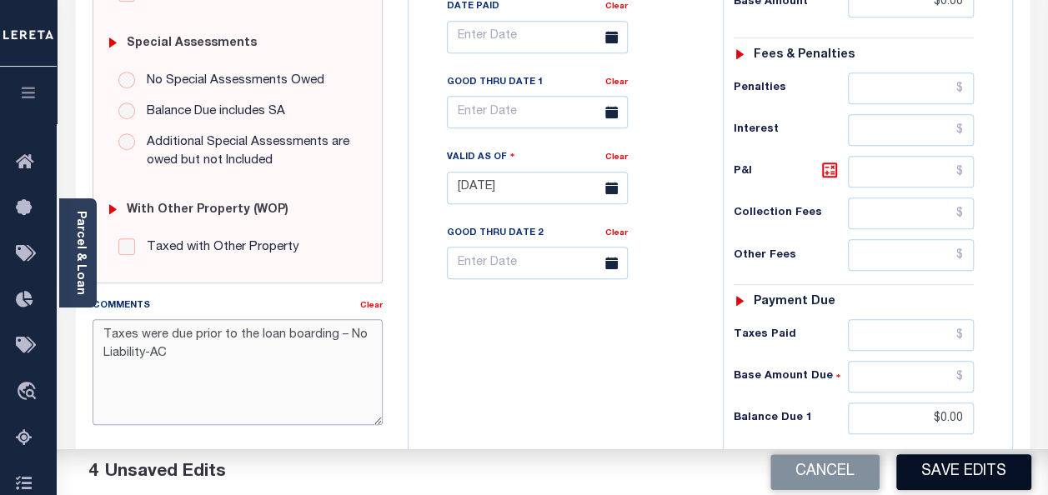
type textarea "Taxes were due prior to the loan boarding – No Liability-AC"
click at [966, 474] on button "Save Edits" at bounding box center [963, 472] width 135 height 36
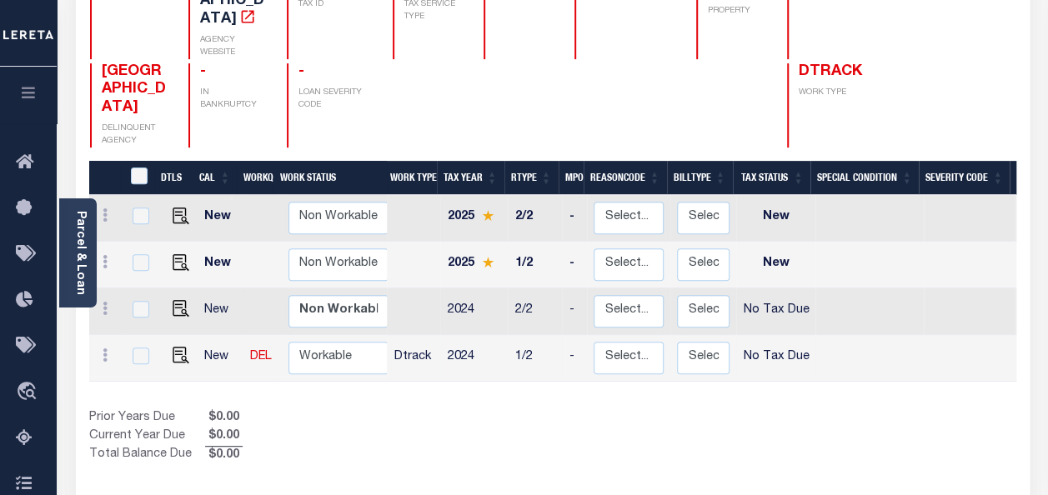
scroll to position [250, 0]
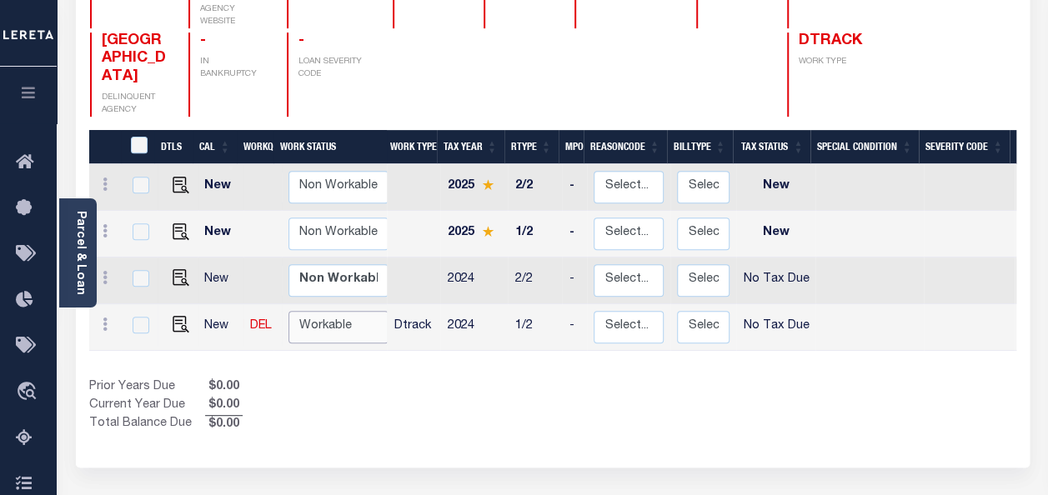
click at [328, 311] on select "Non Workable Workable" at bounding box center [338, 327] width 100 height 33
checkbox input "true"
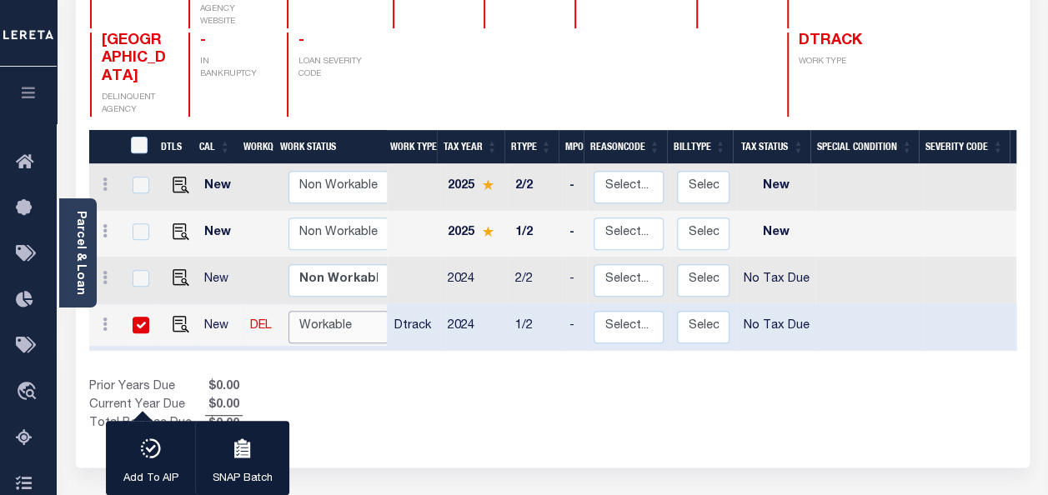
select select "true"
click at [288, 311] on select "Non Workable Workable" at bounding box center [338, 327] width 100 height 33
checkbox input "false"
